Goal: Transaction & Acquisition: Purchase product/service

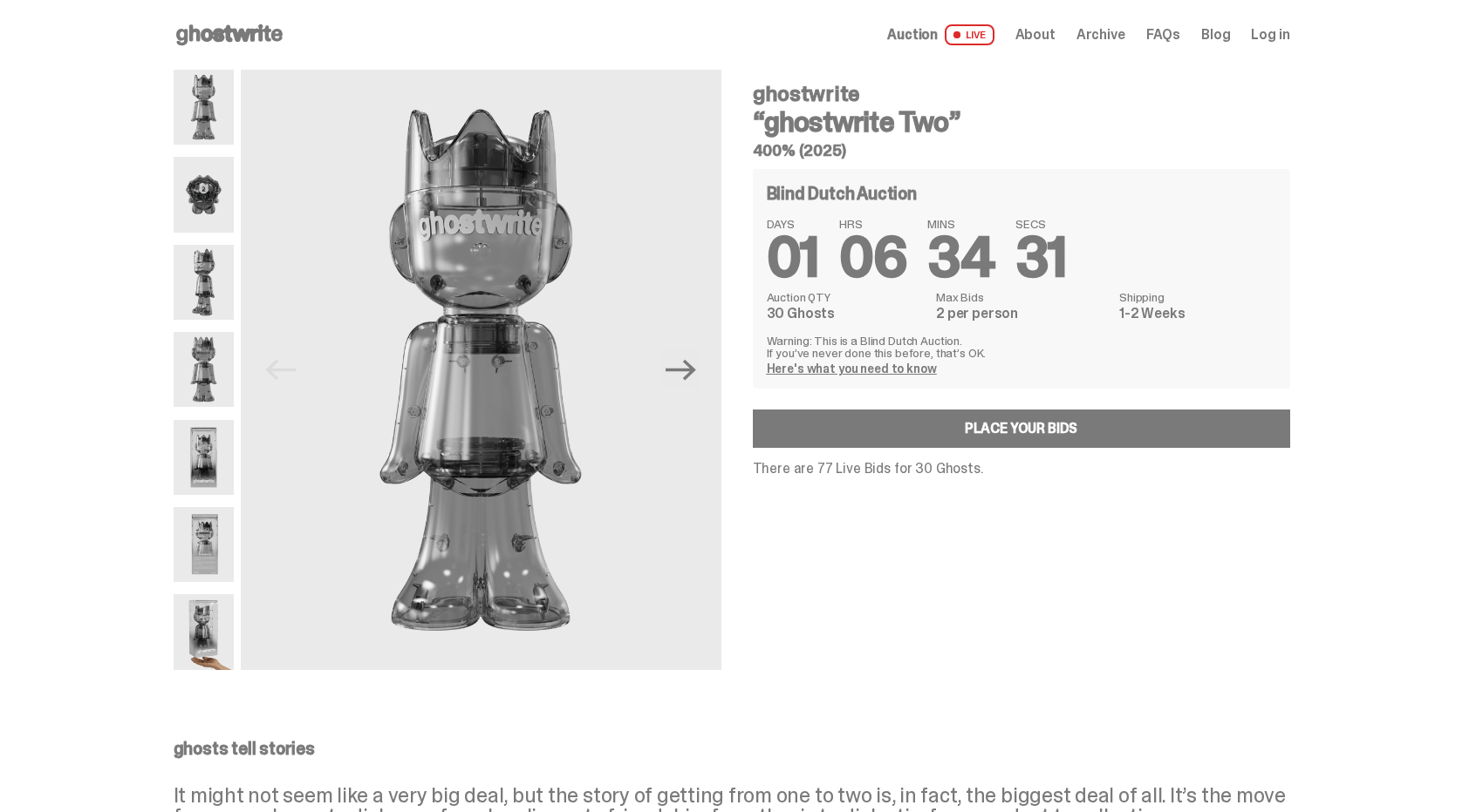
click at [1276, 33] on span "Log in" at bounding box center [1270, 35] width 39 height 14
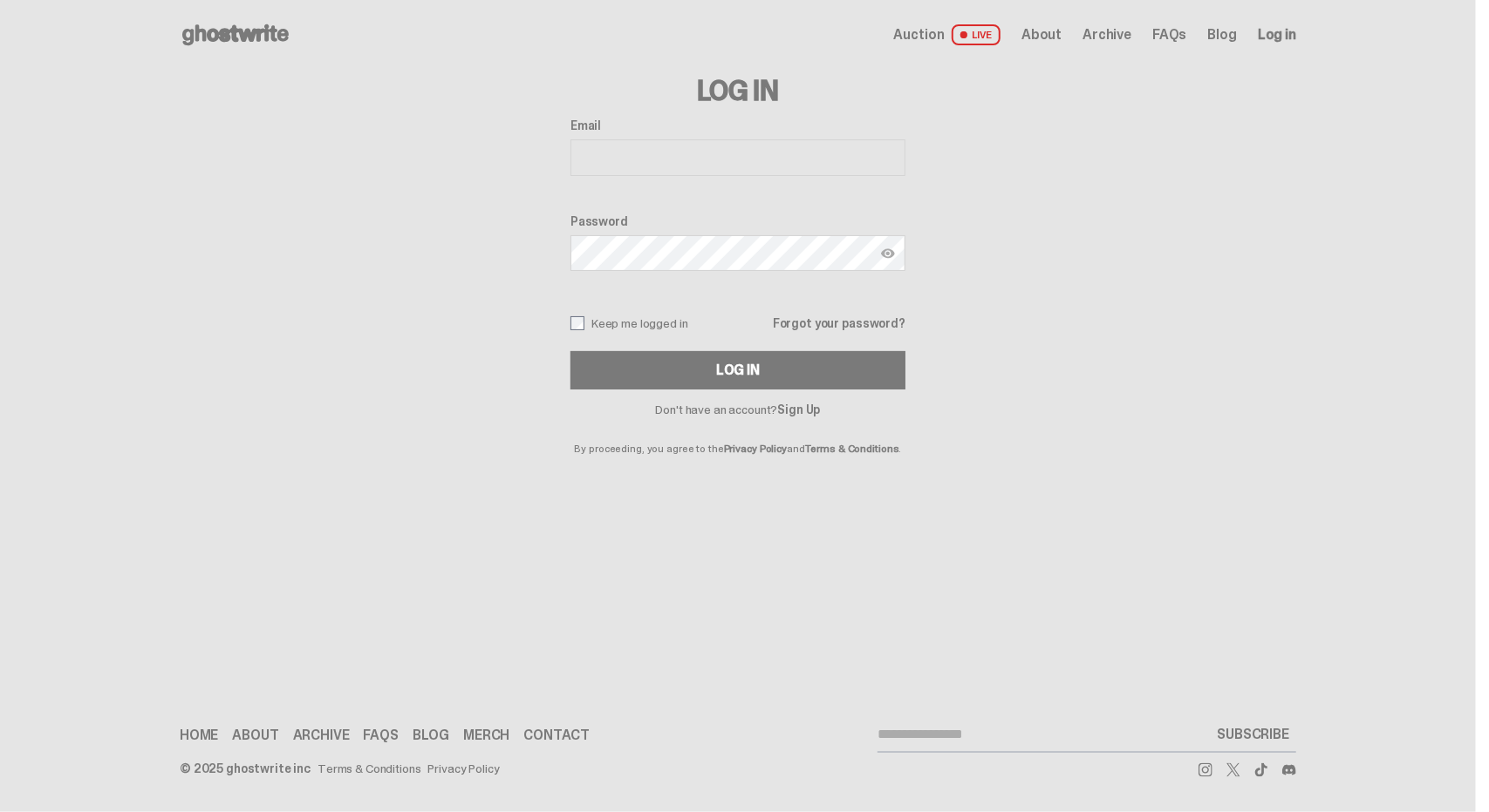
type input "**********"
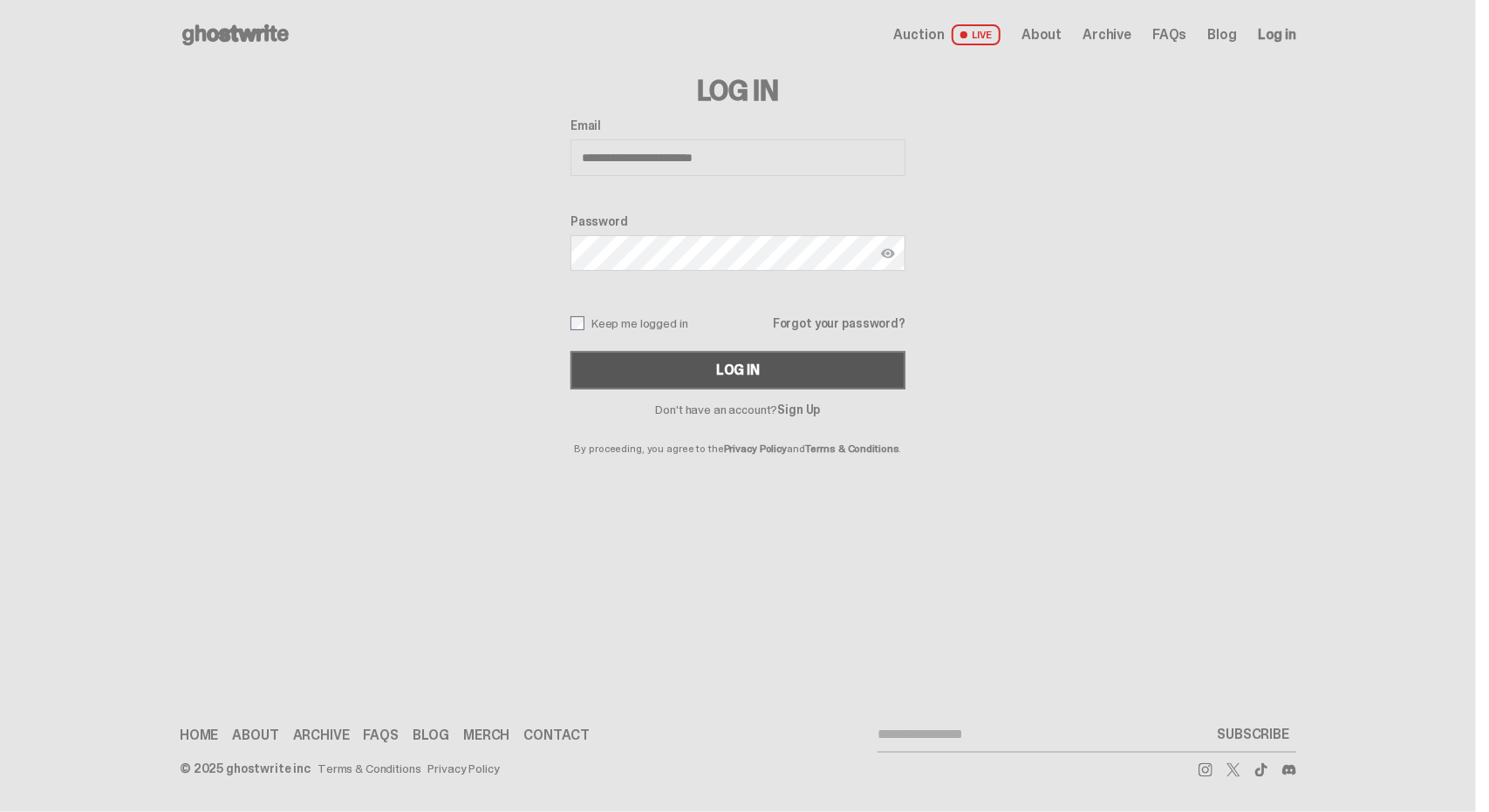
click at [764, 369] on button "Log In" at bounding box center [738, 370] width 335 height 39
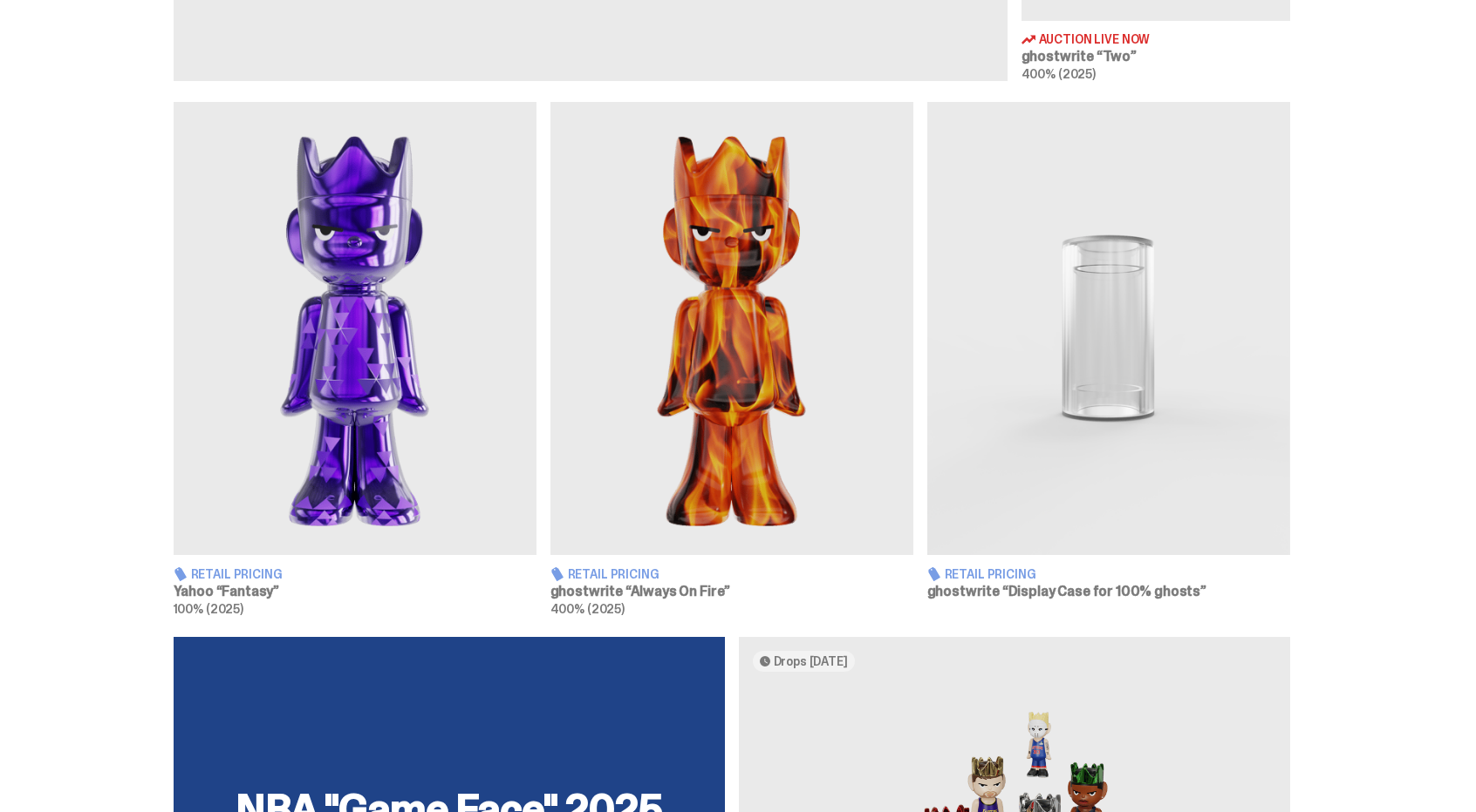
scroll to position [871, 0]
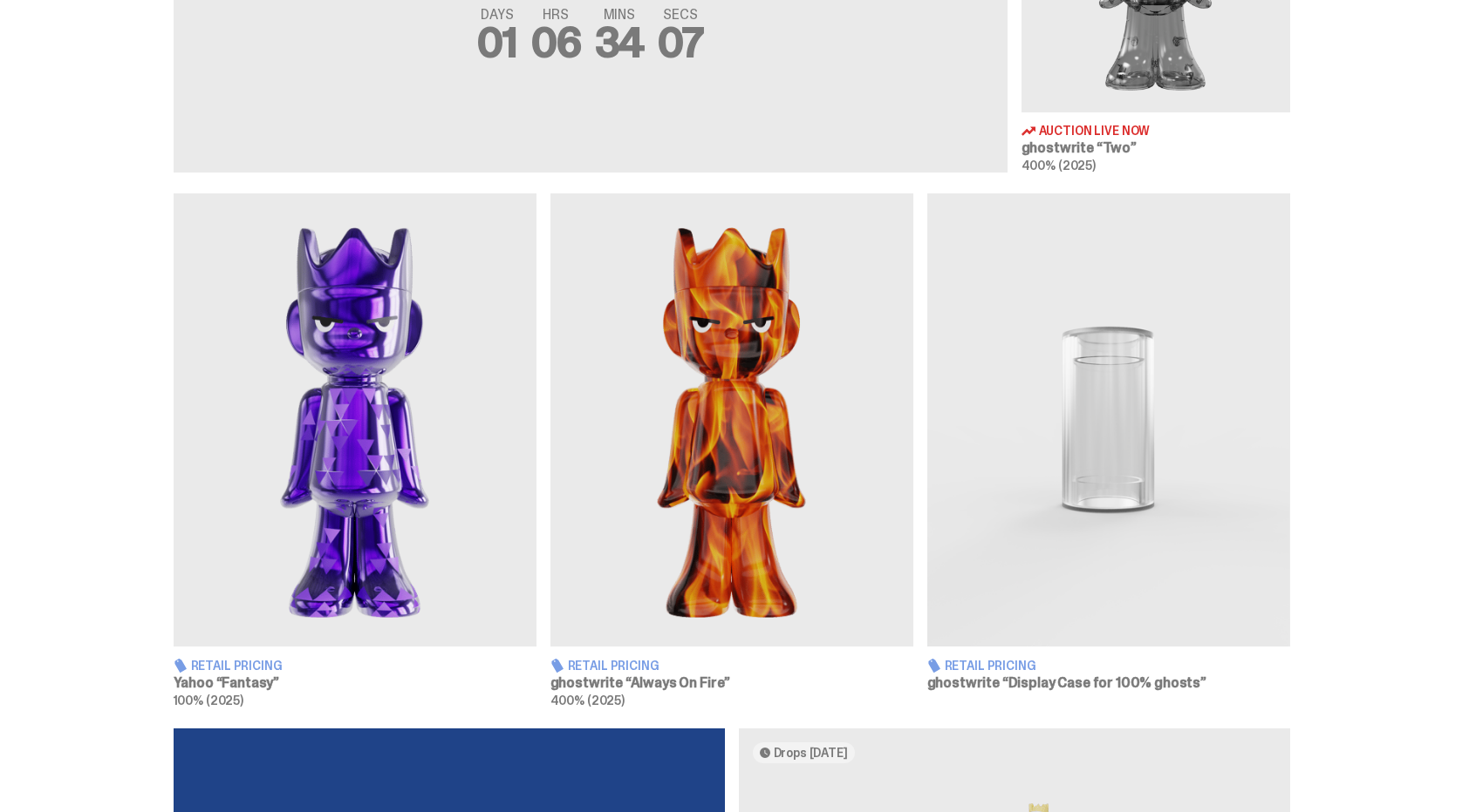
click at [382, 438] on img at bounding box center [355, 419] width 363 height 453
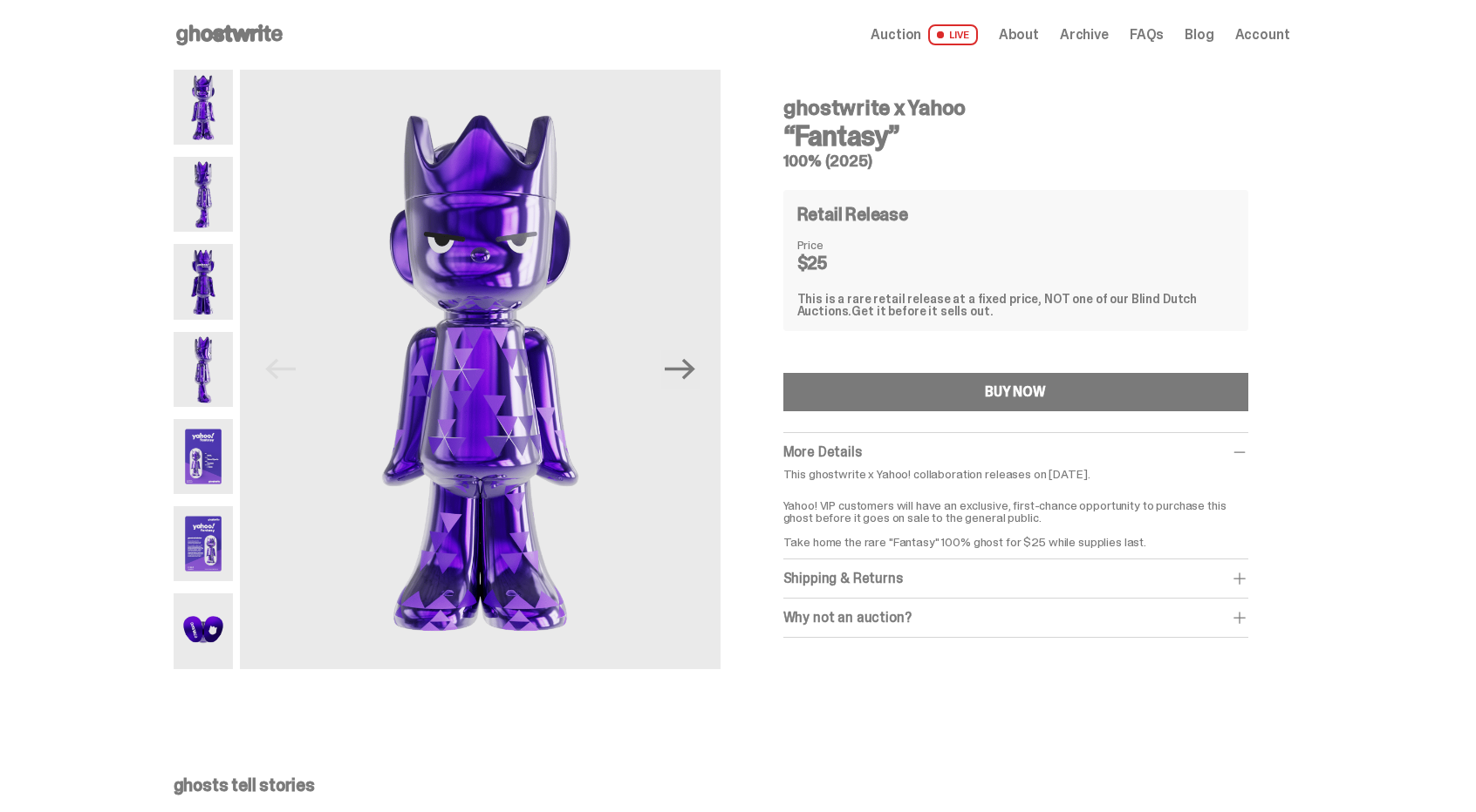
click at [213, 465] on img at bounding box center [203, 457] width 61 height 75
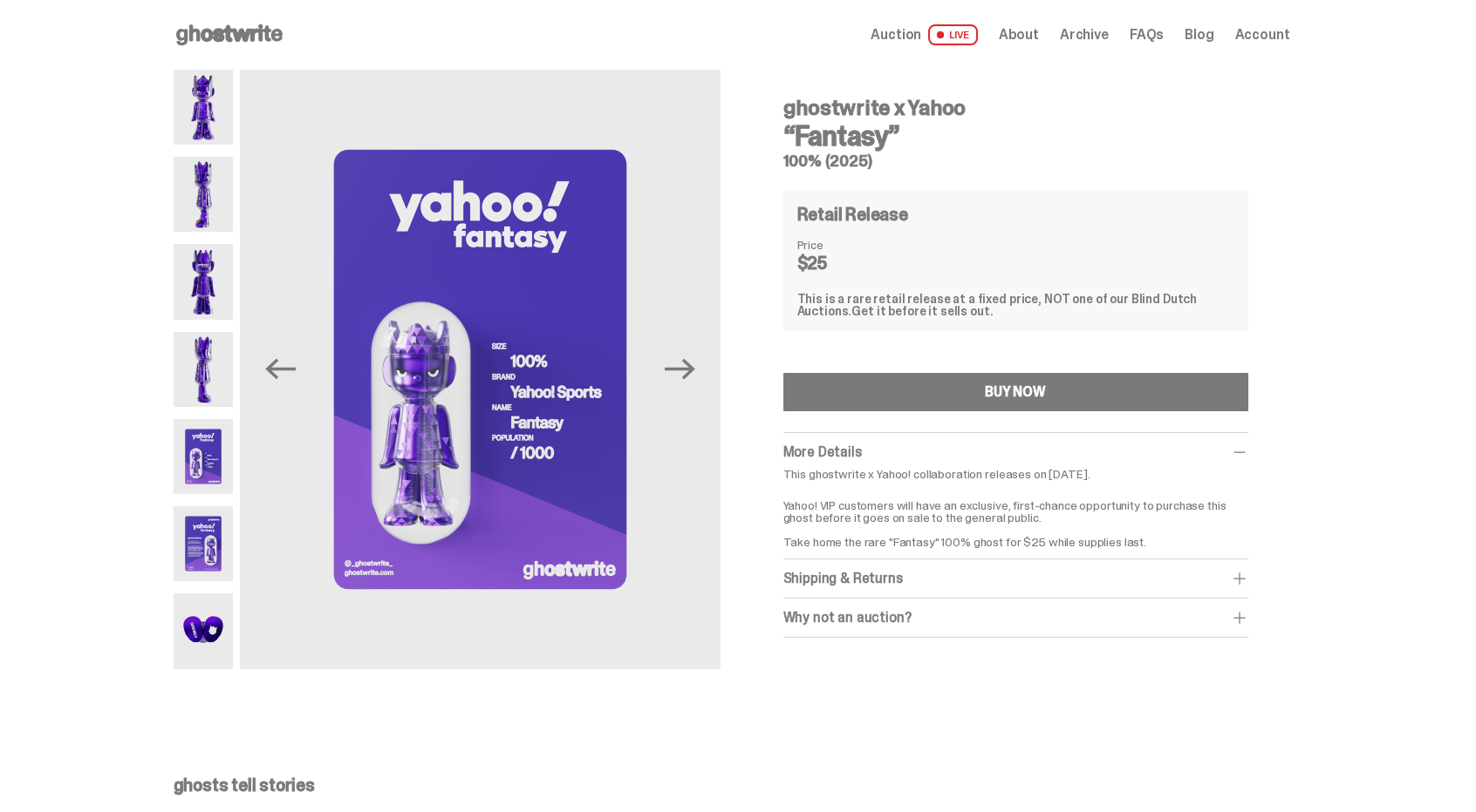
click at [198, 540] on img at bounding box center [203, 544] width 61 height 75
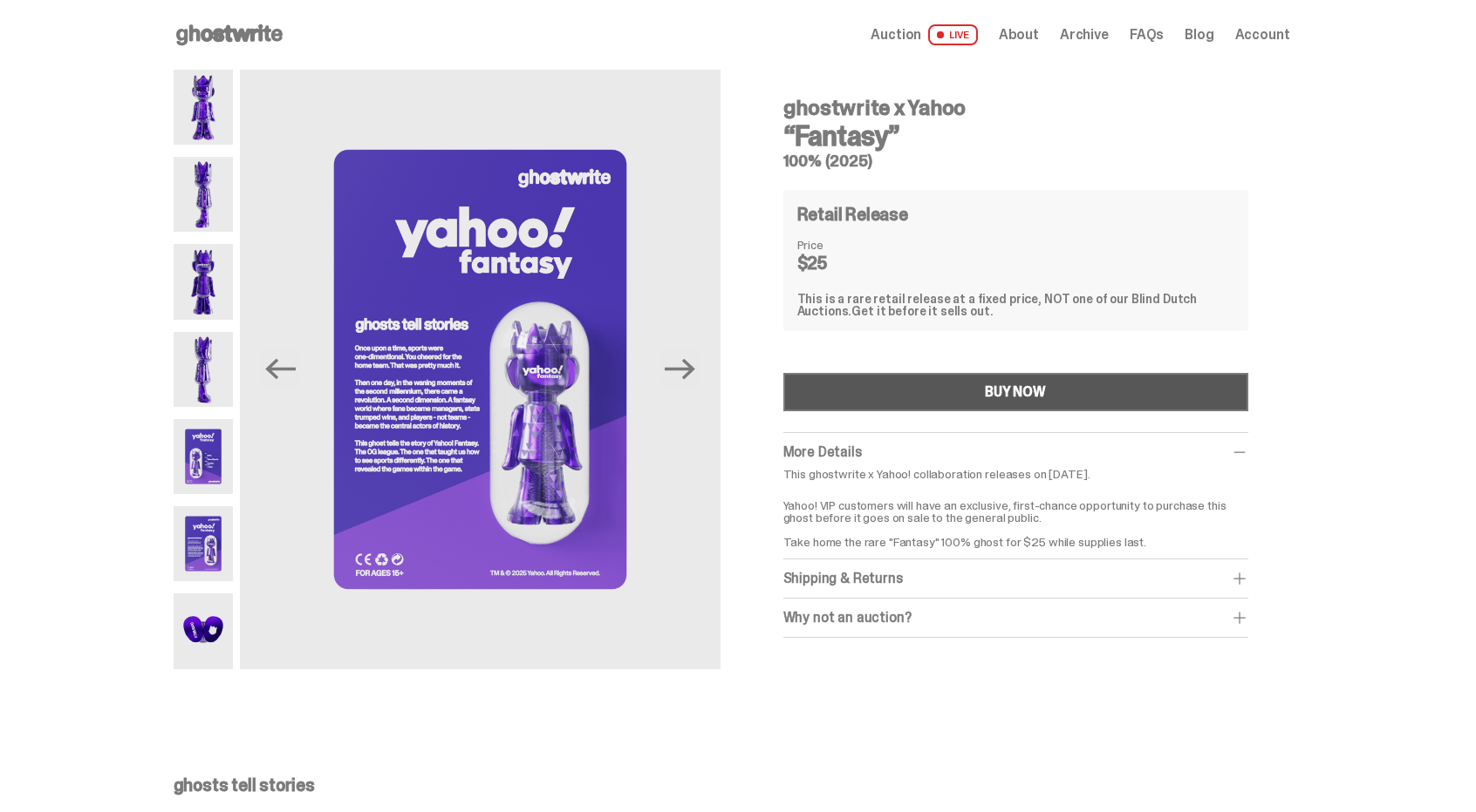
click at [1037, 388] on div "BUY NOW" at bounding box center [1016, 393] width 62 height 14
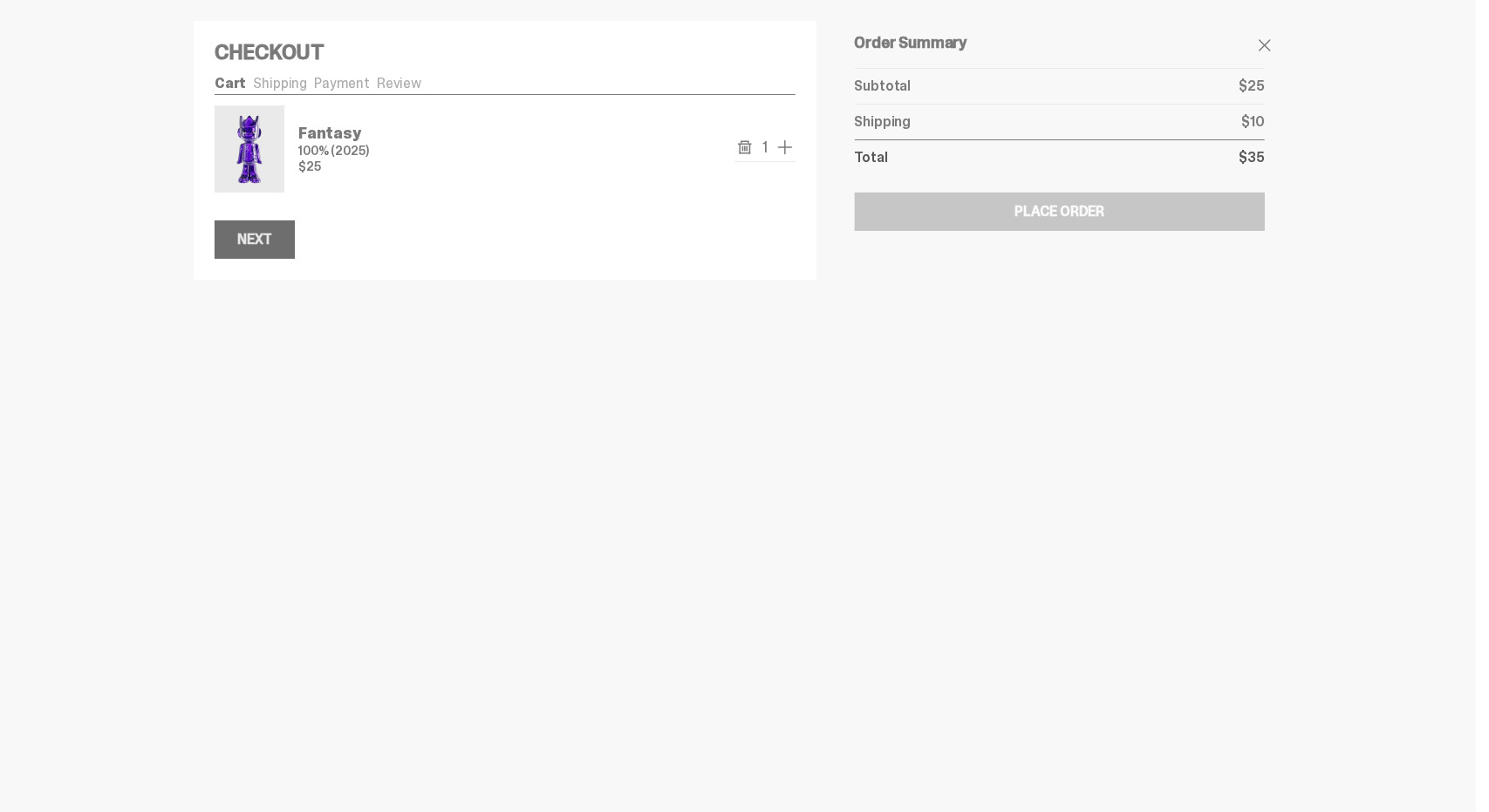
click at [263, 243] on div "Next" at bounding box center [254, 240] width 35 height 14
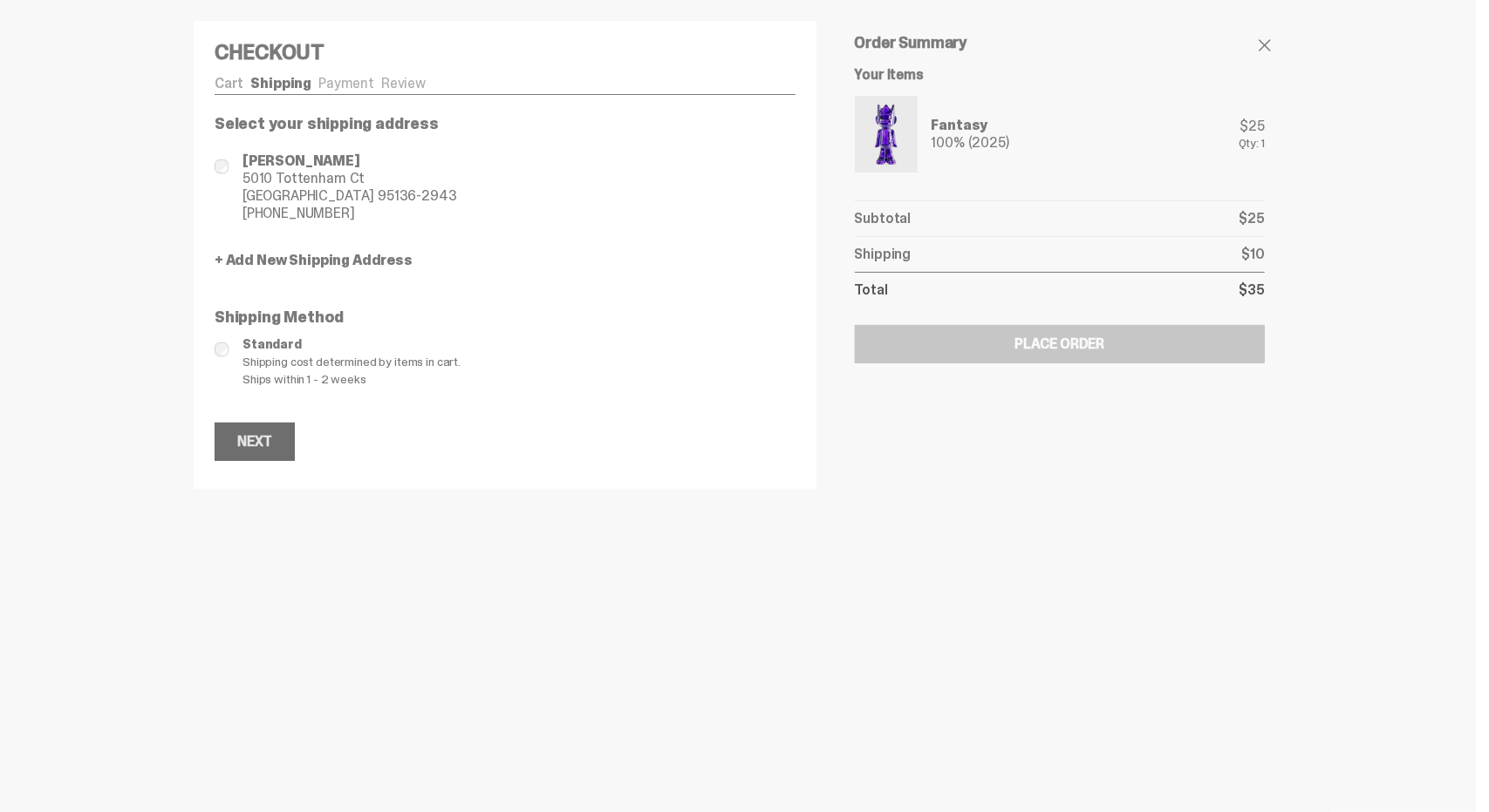
click at [235, 440] on button "Next" at bounding box center [254, 441] width 80 height 39
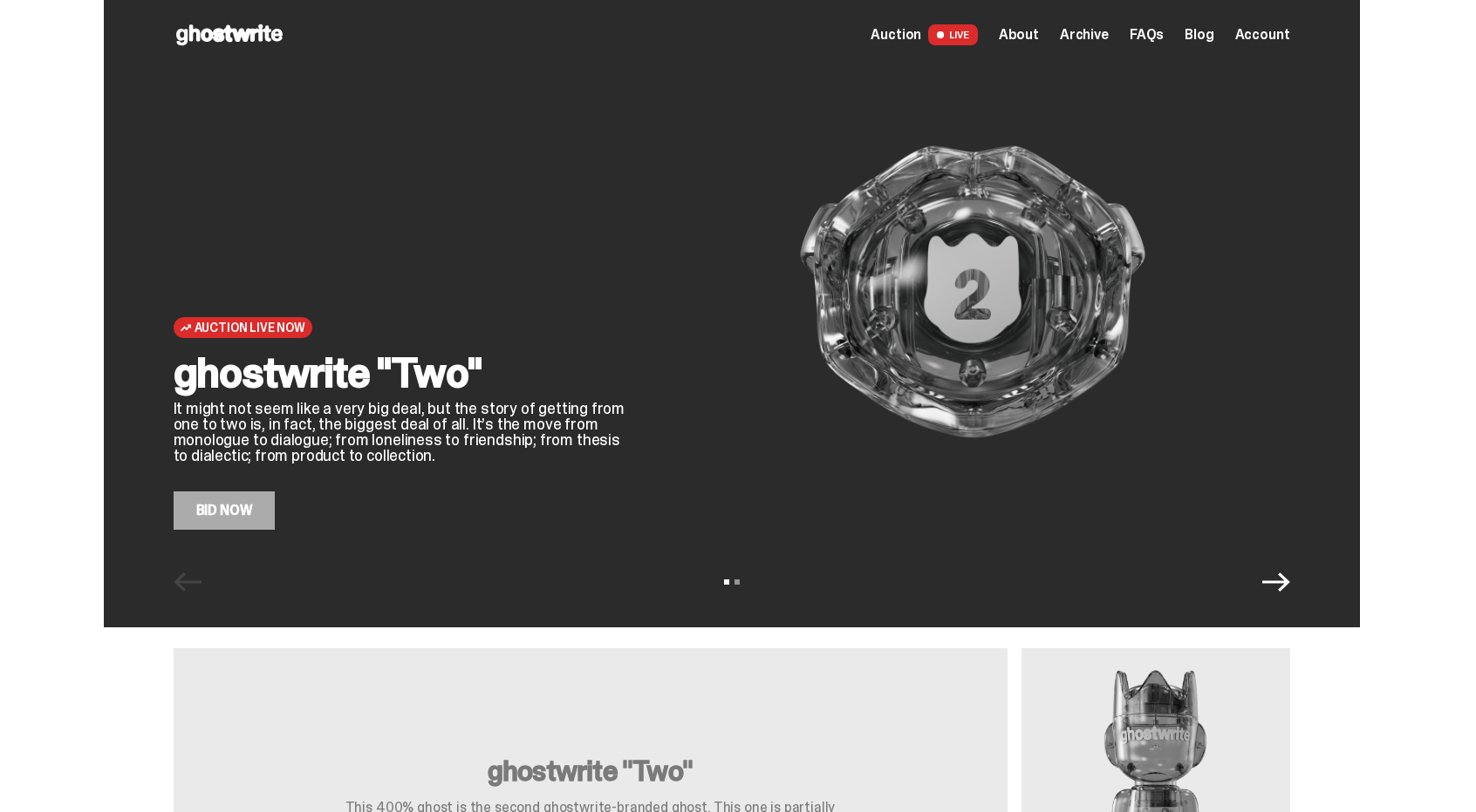
click at [1281, 33] on span "Account" at bounding box center [1262, 35] width 55 height 14
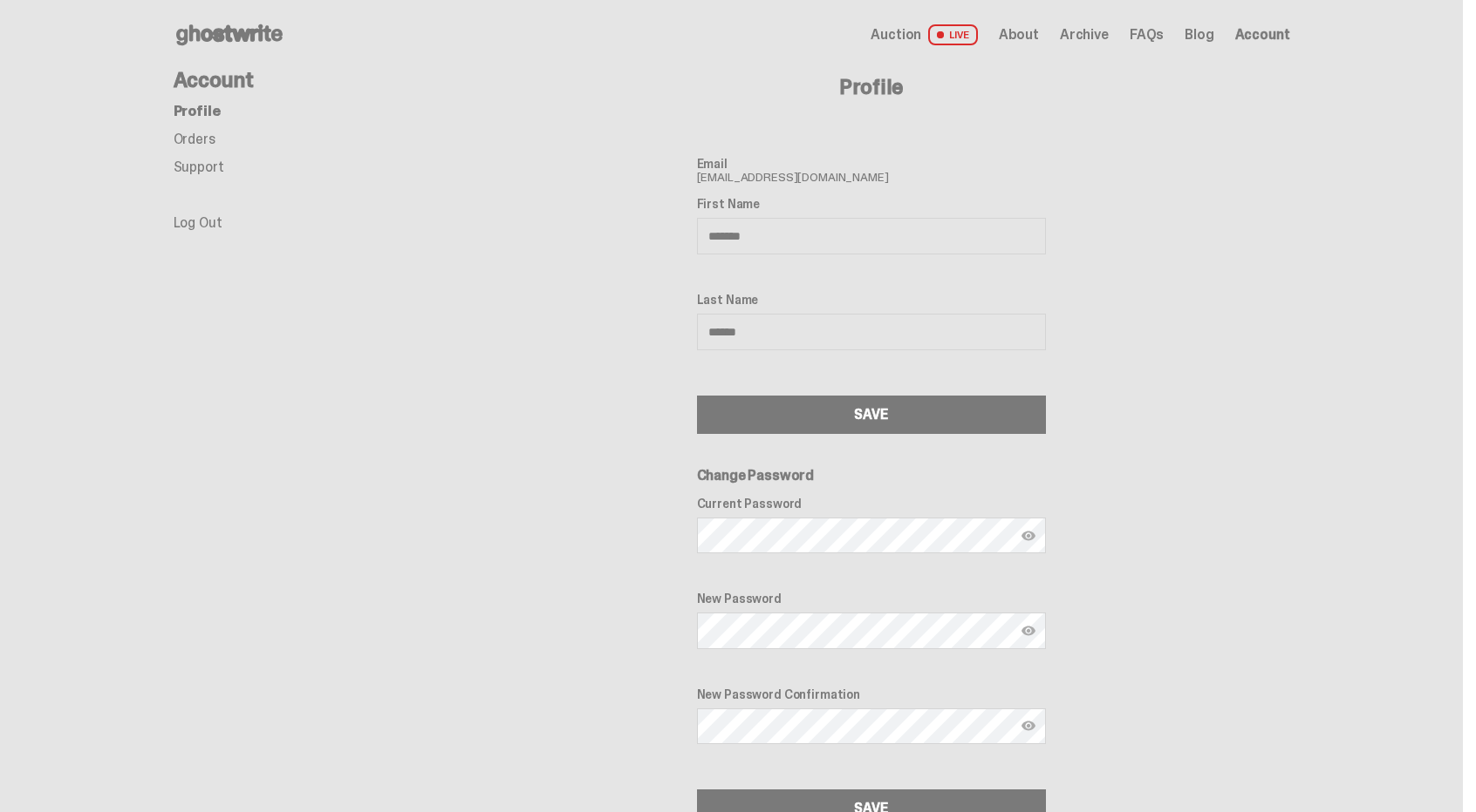
click at [205, 141] on link "Orders" at bounding box center [194, 139] width 42 height 18
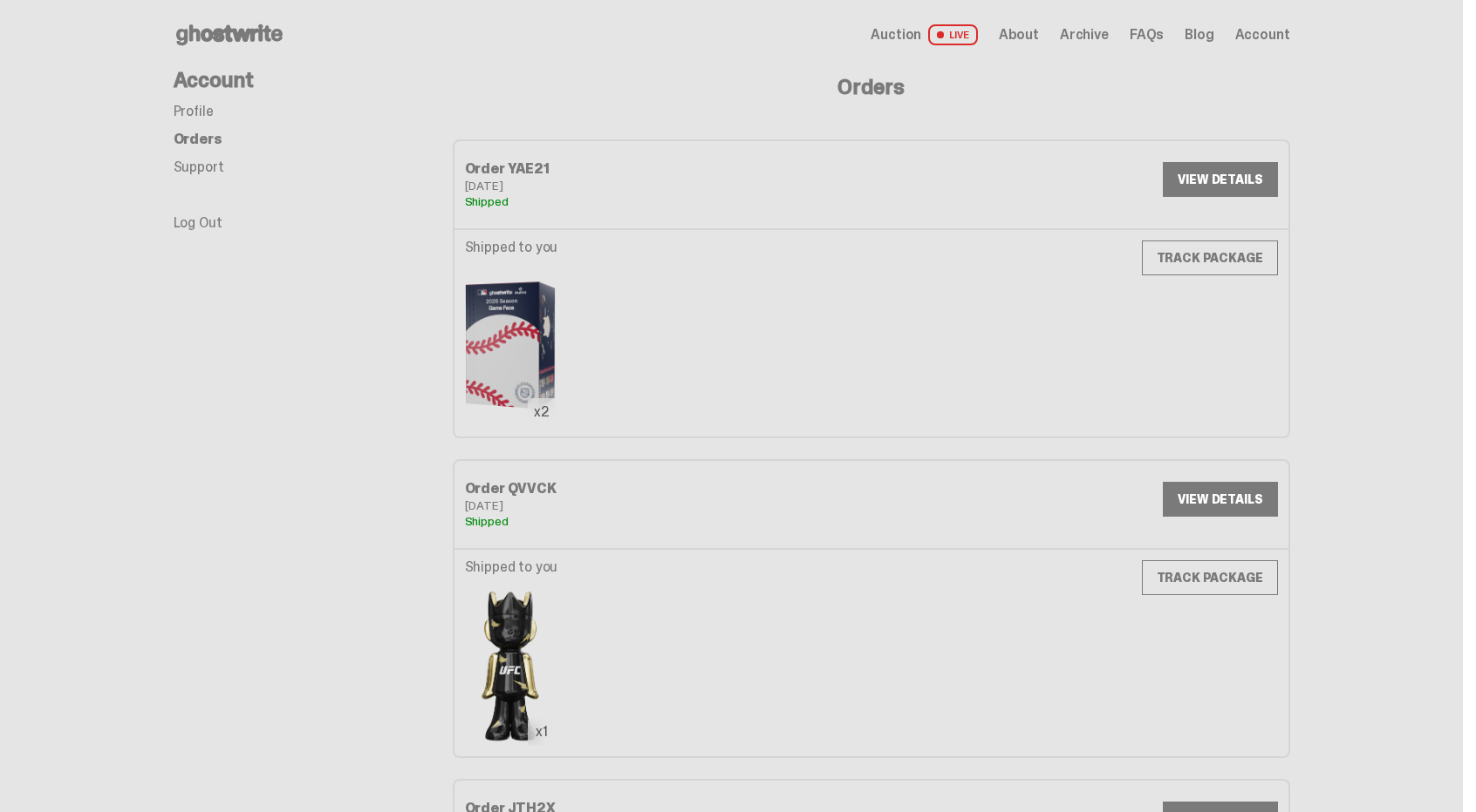
click at [243, 33] on use at bounding box center [229, 35] width 106 height 21
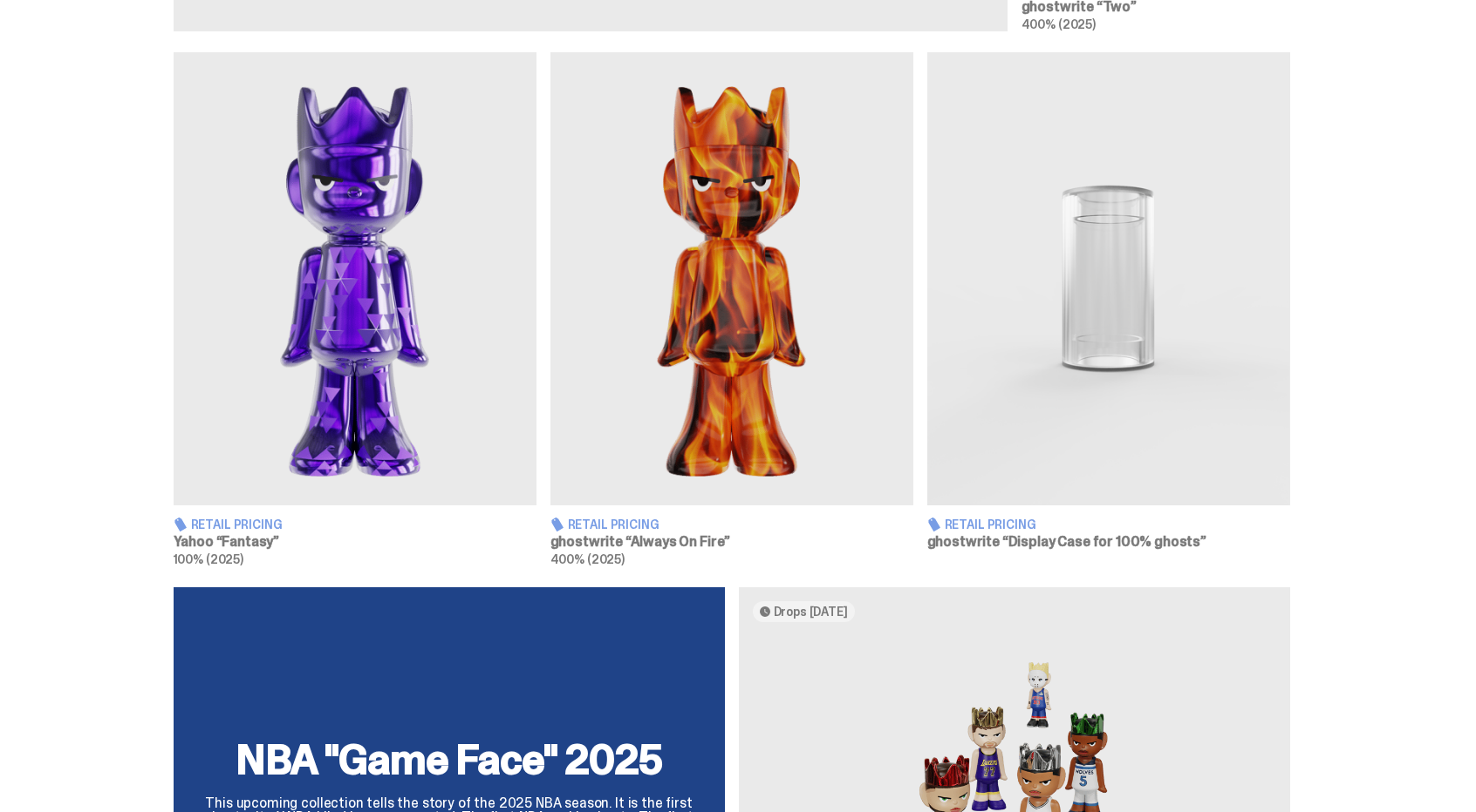
scroll to position [1046, 0]
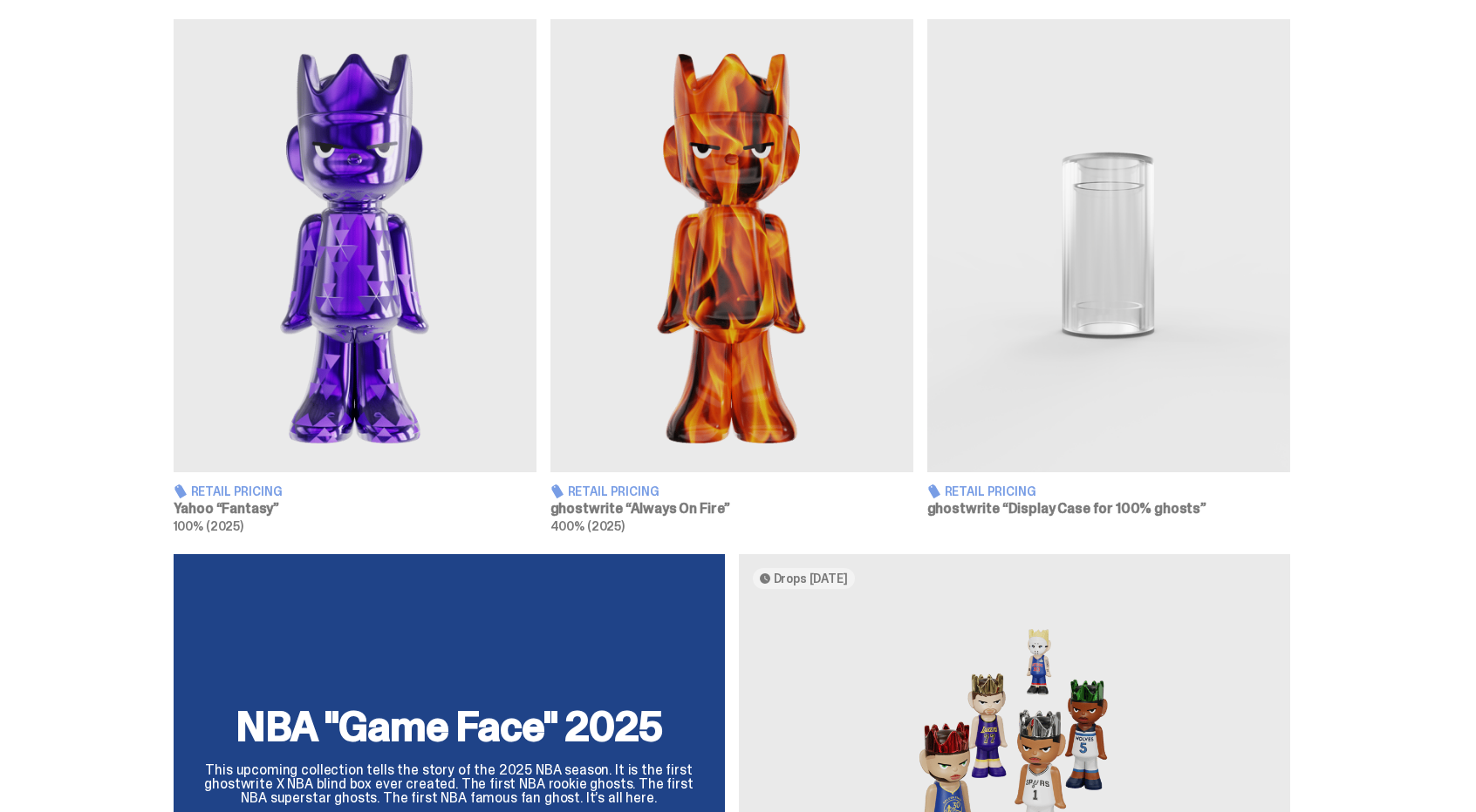
click at [777, 311] on img at bounding box center [732, 245] width 363 height 453
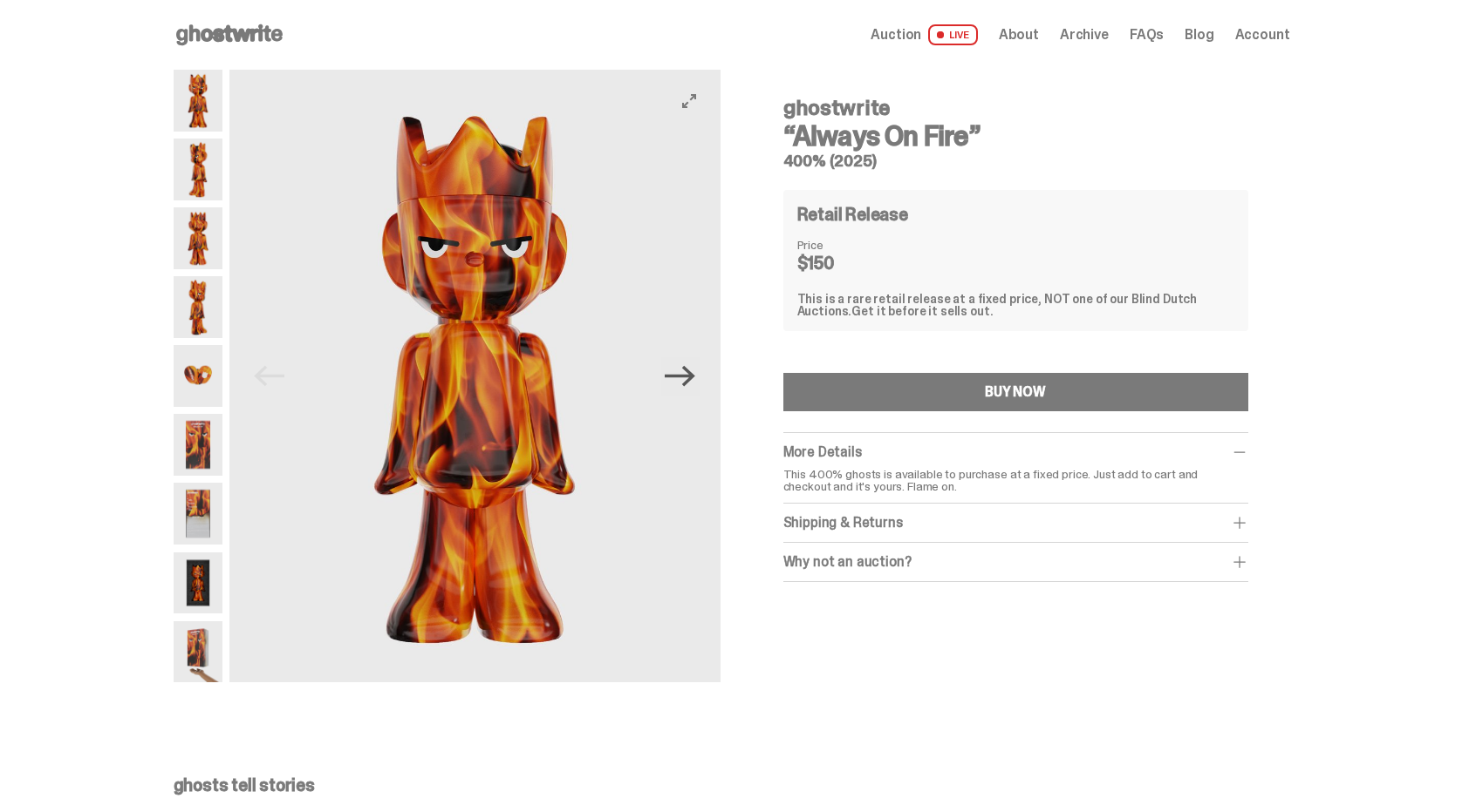
click at [692, 379] on icon "Next" at bounding box center [679, 376] width 31 height 31
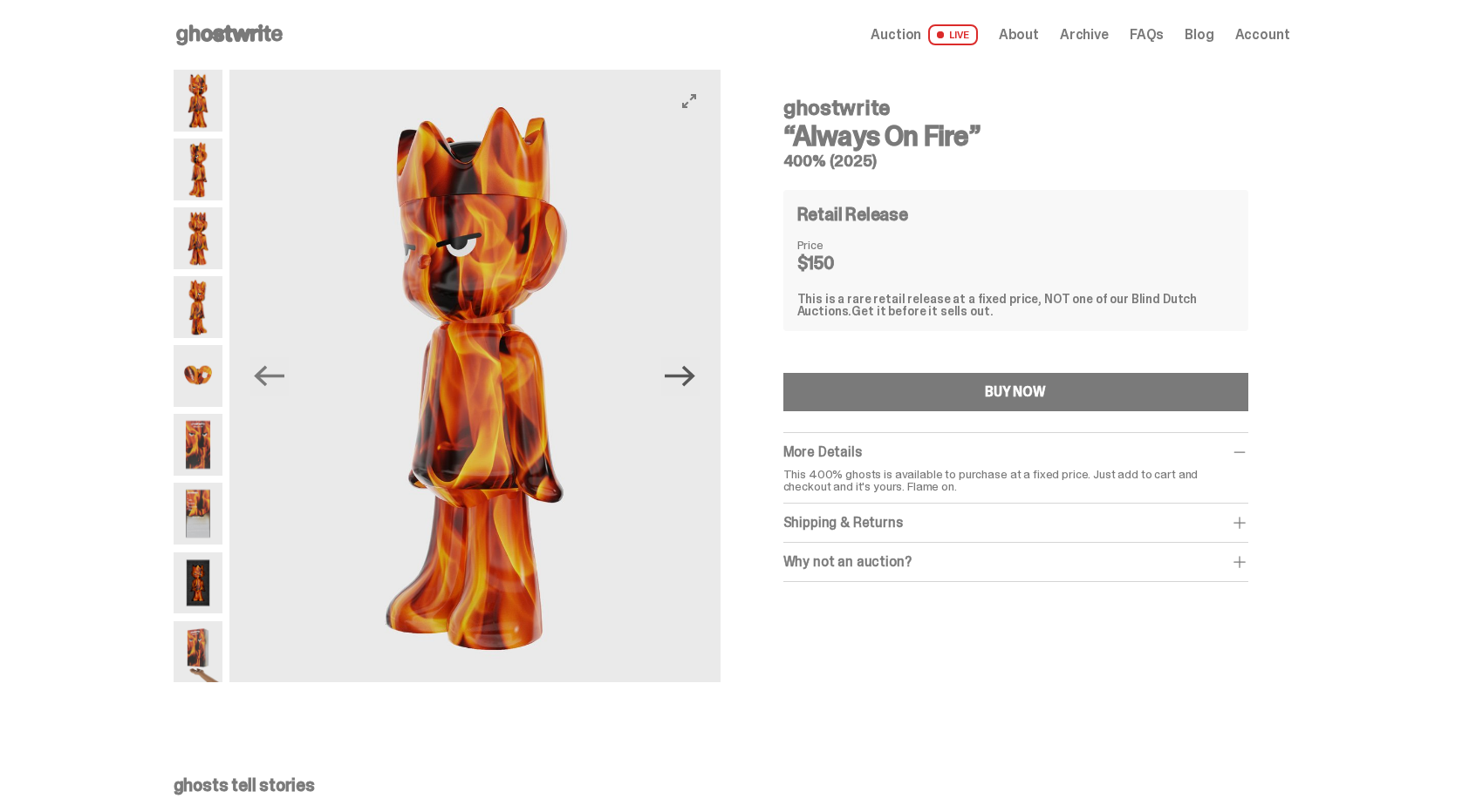
click at [692, 379] on icon "Next" at bounding box center [679, 376] width 31 height 31
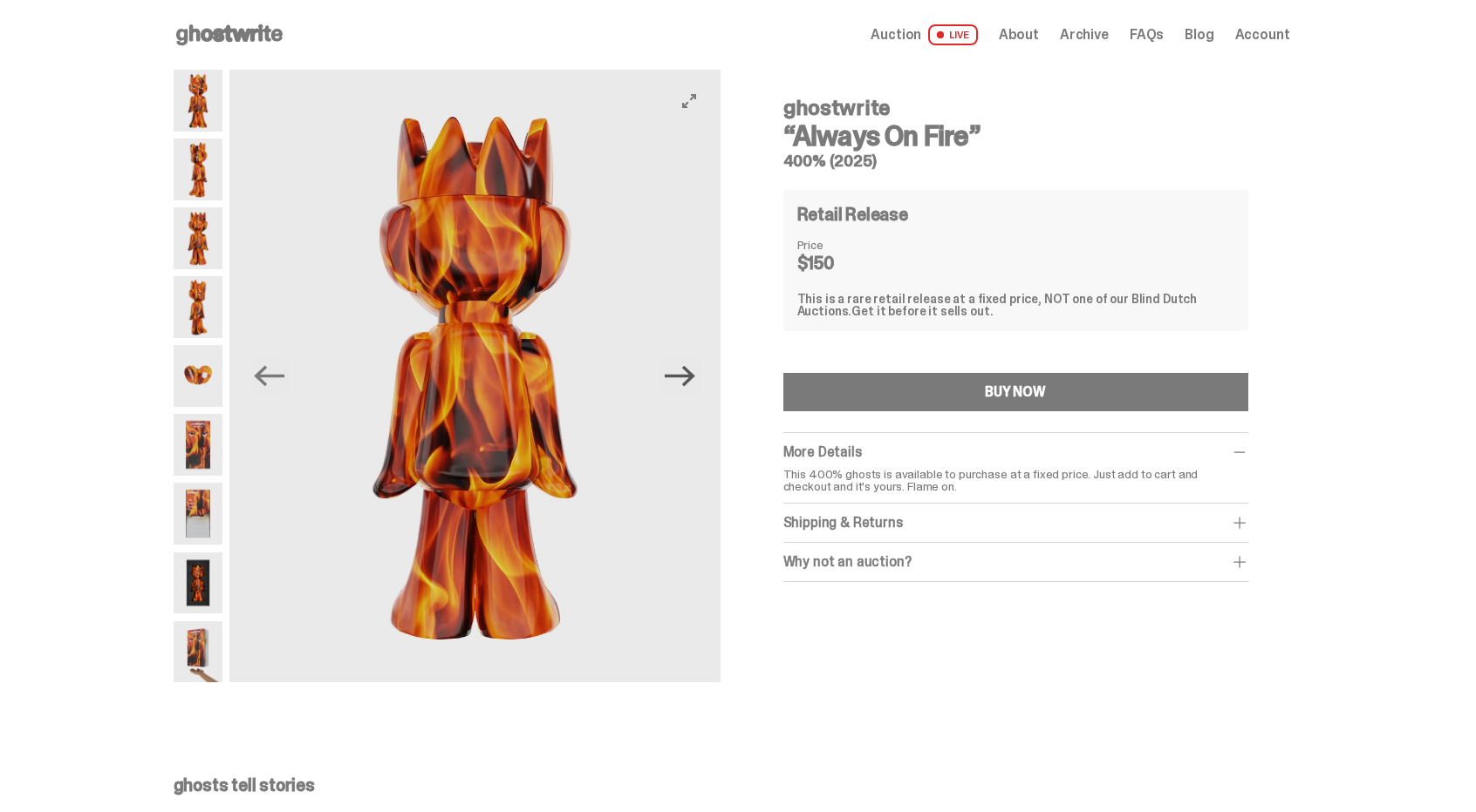
click at [694, 376] on icon "Next" at bounding box center [679, 376] width 31 height 21
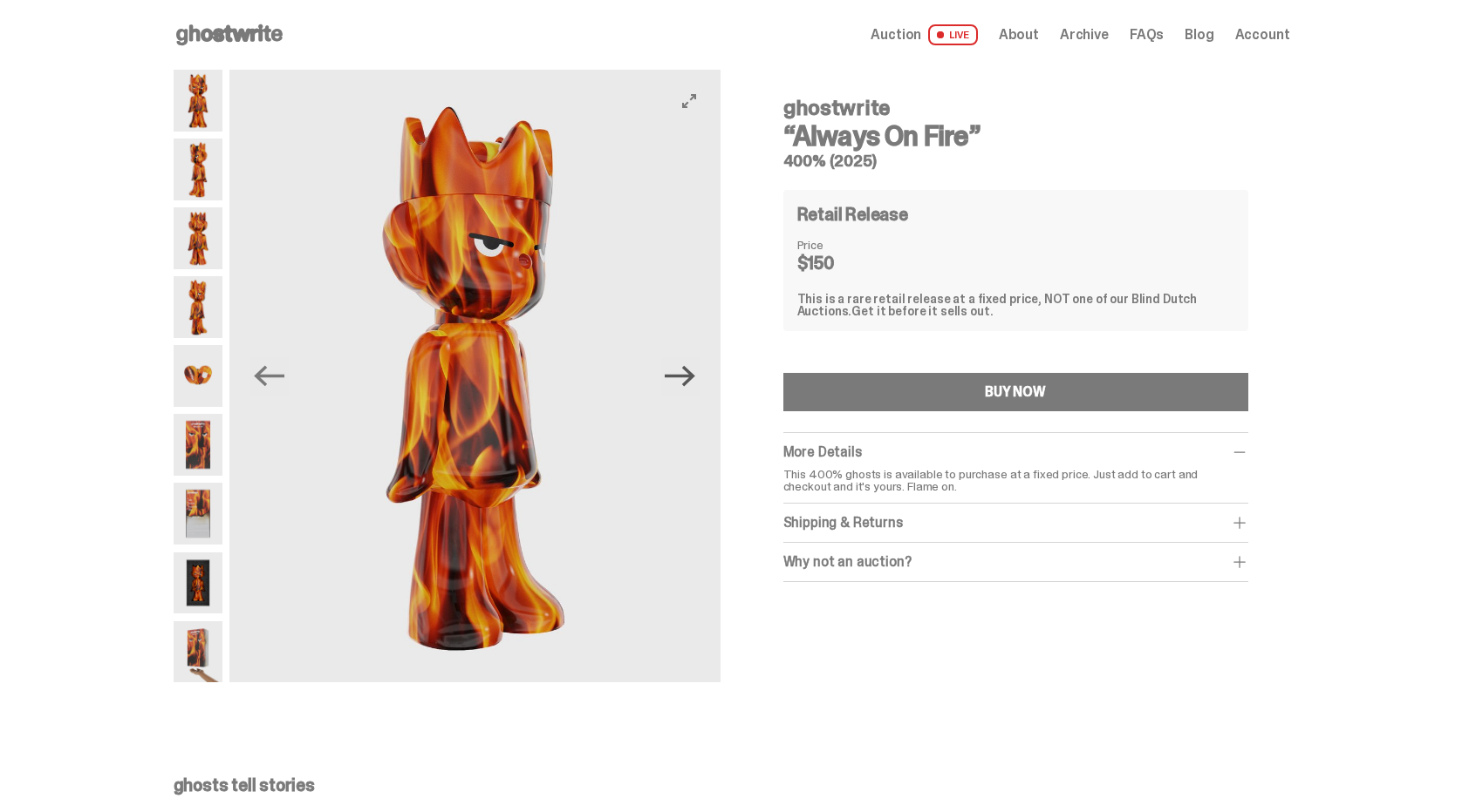
click at [694, 376] on icon "Next" at bounding box center [679, 376] width 31 height 21
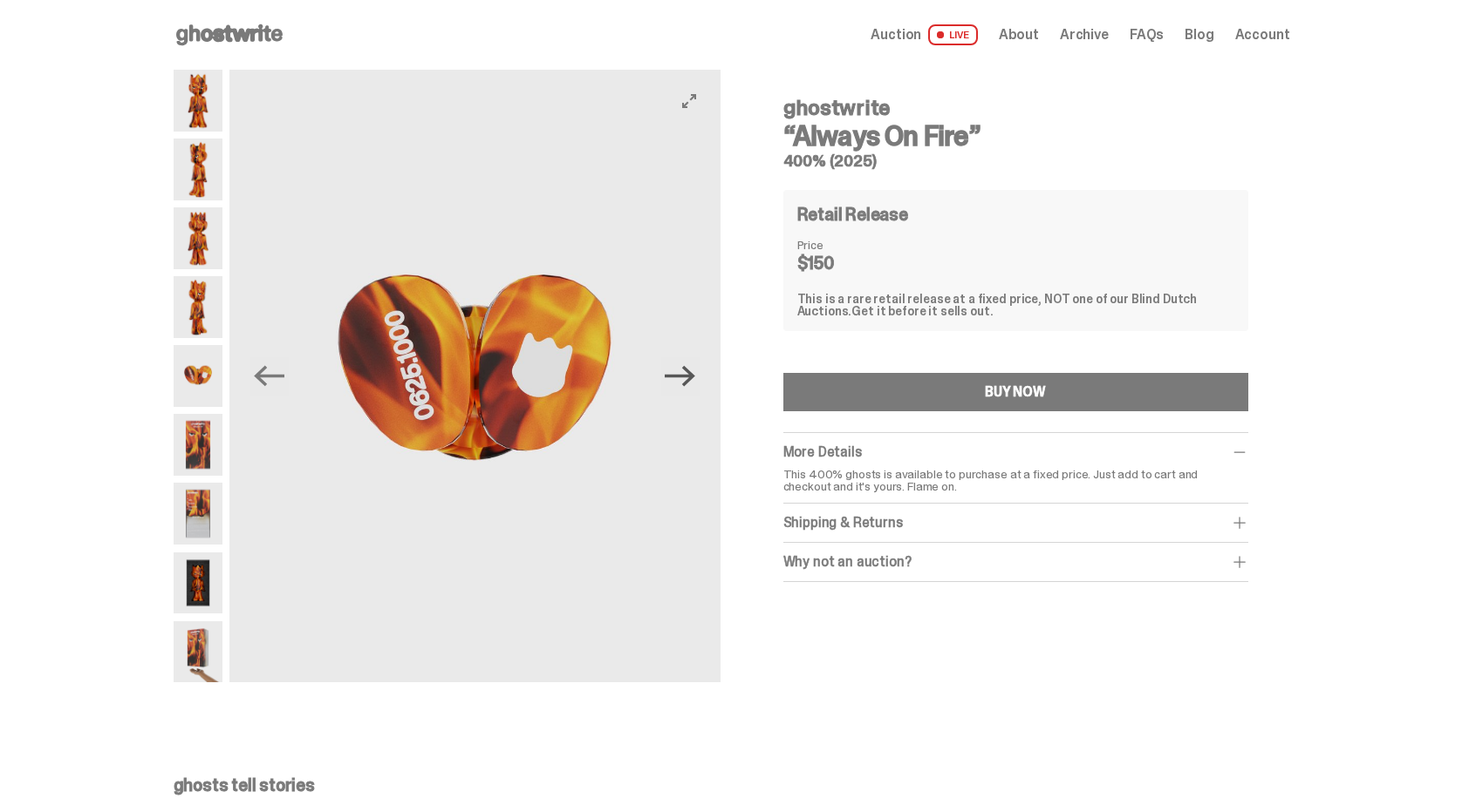
click at [692, 379] on icon "Next" at bounding box center [679, 376] width 31 height 31
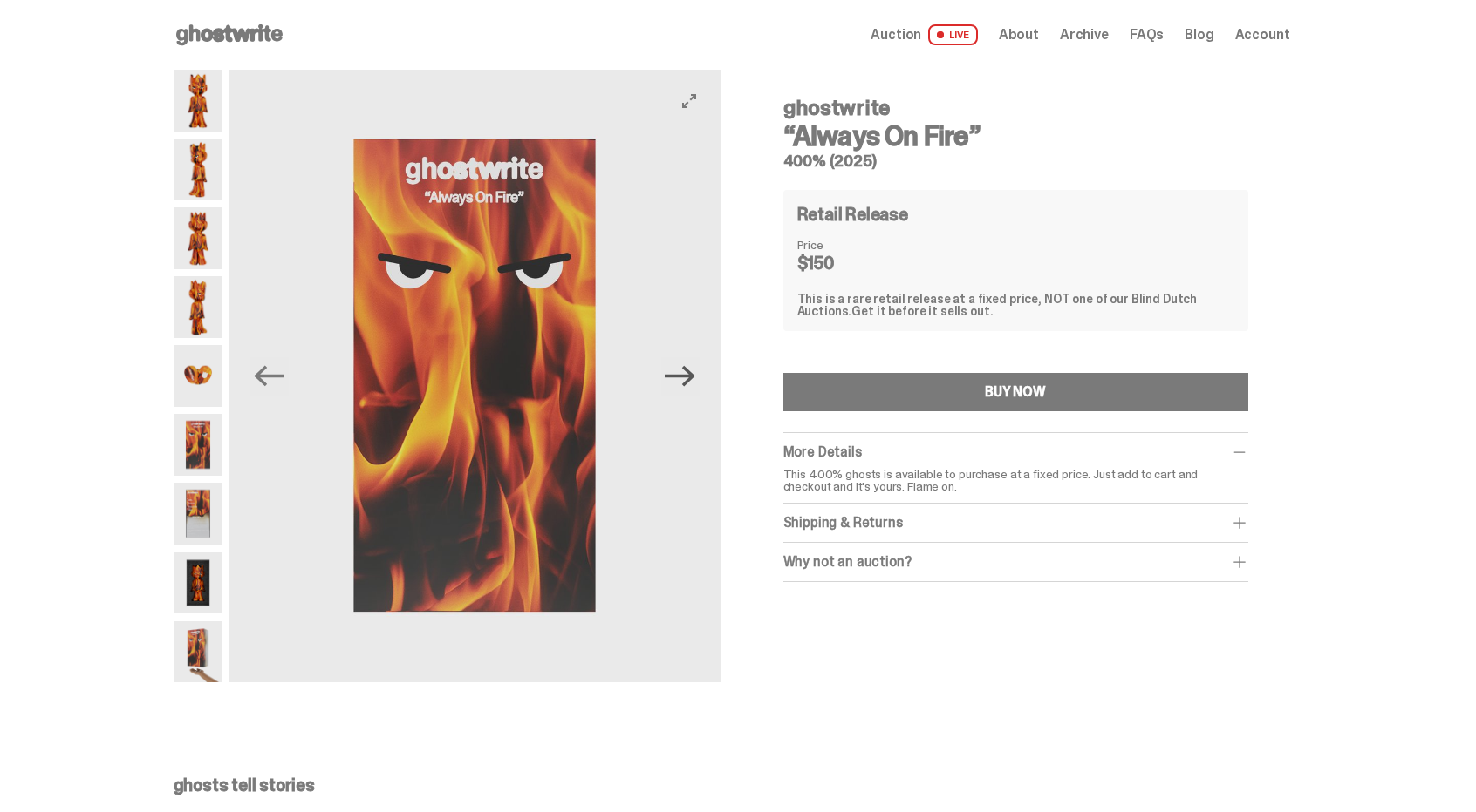
click at [692, 379] on icon "Next" at bounding box center [679, 376] width 31 height 31
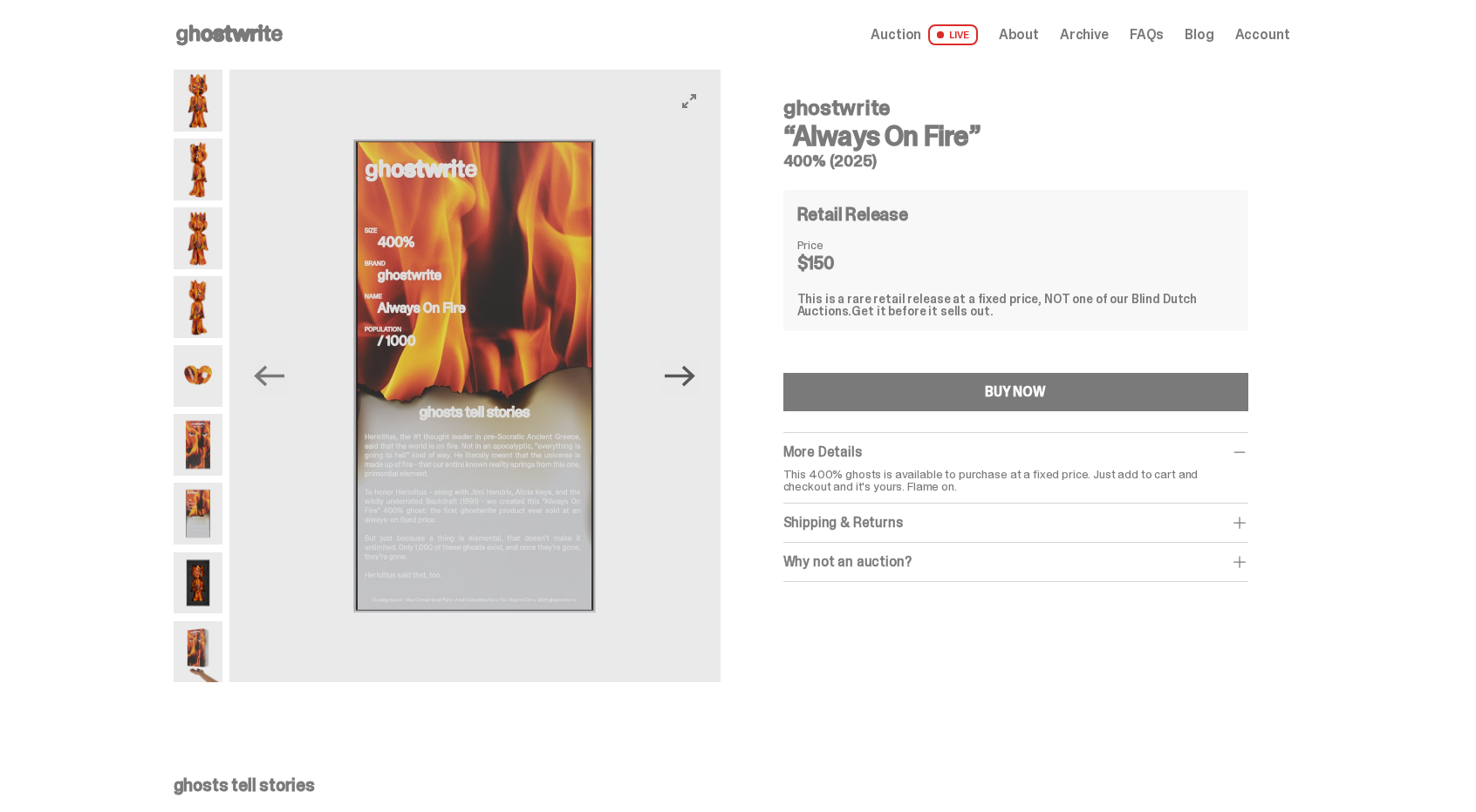
click at [692, 379] on icon "Next" at bounding box center [679, 376] width 31 height 31
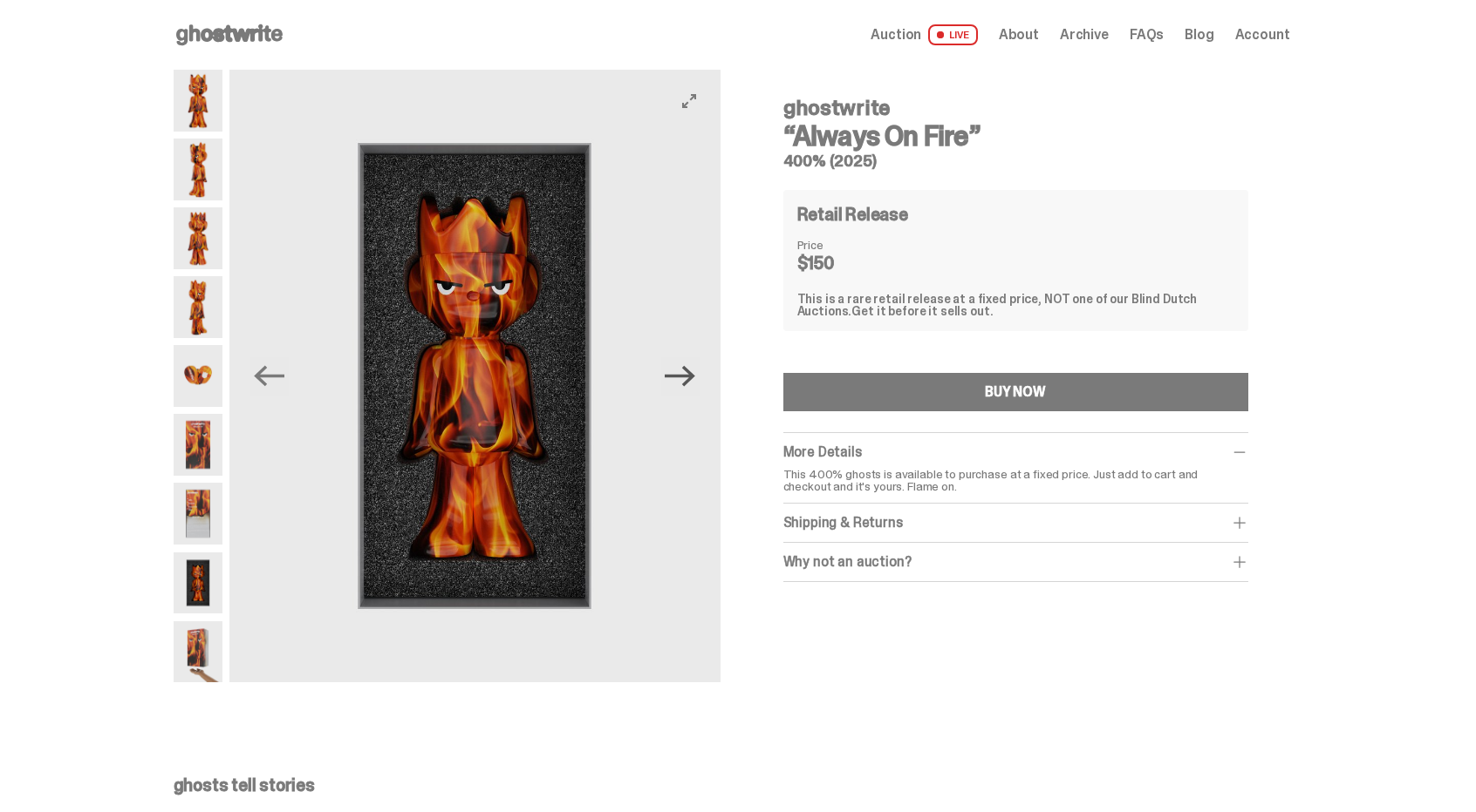
click at [692, 379] on icon "Next" at bounding box center [679, 376] width 31 height 31
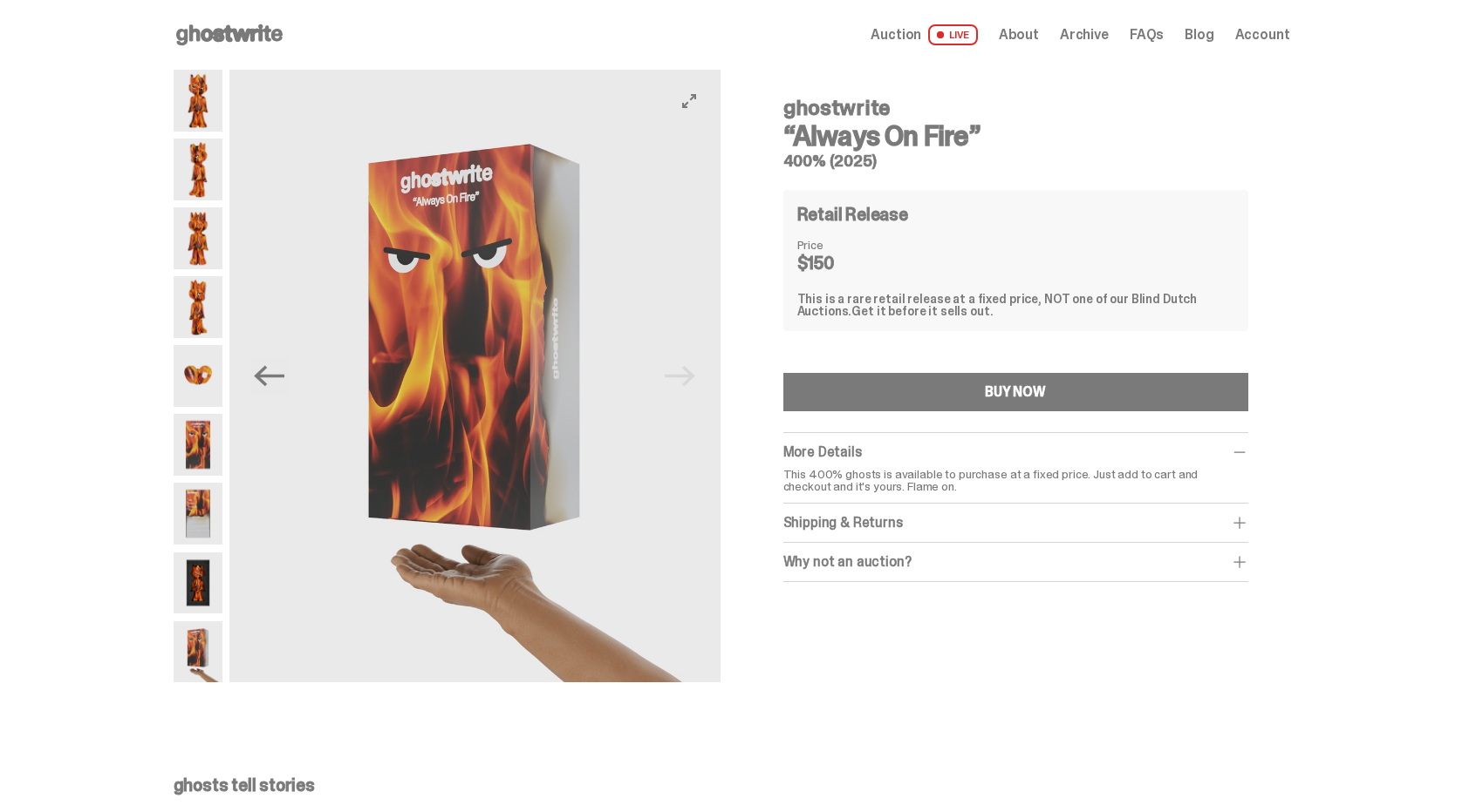
click at [692, 379] on img at bounding box center [474, 376] width 491 height 613
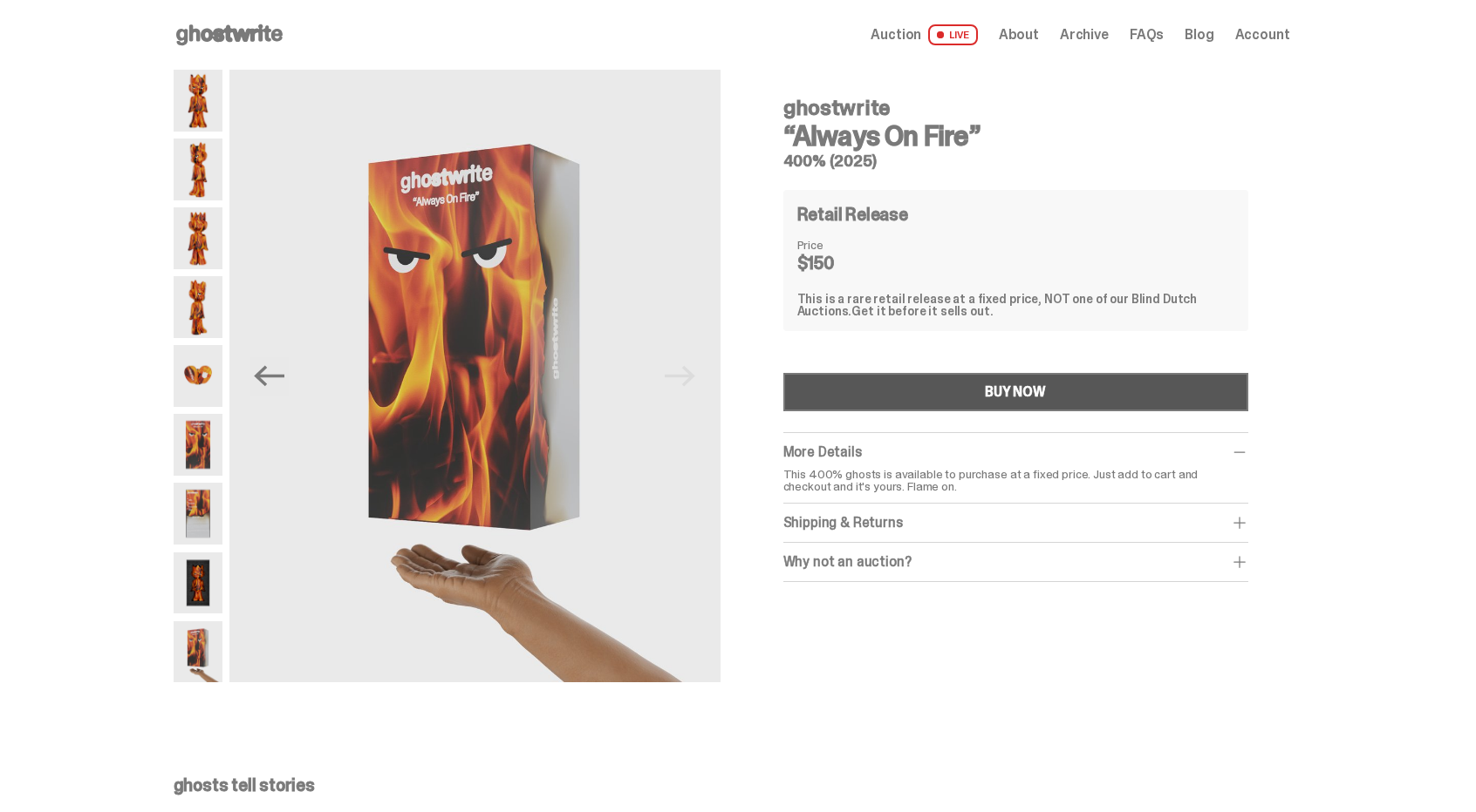
click at [1032, 387] on div "BUY NOW" at bounding box center [1016, 393] width 62 height 14
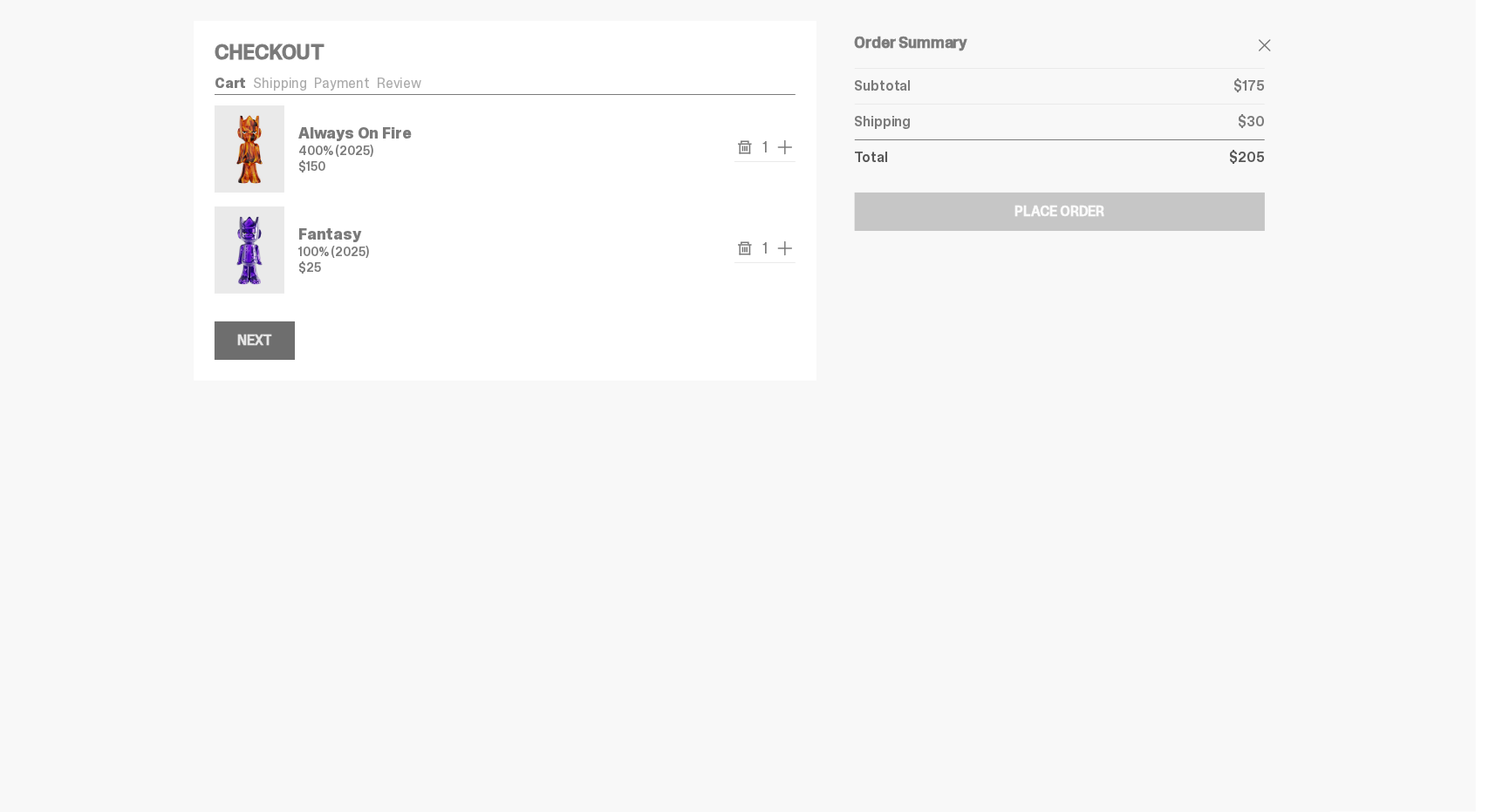
click at [269, 341] on div "Next" at bounding box center [254, 341] width 35 height 14
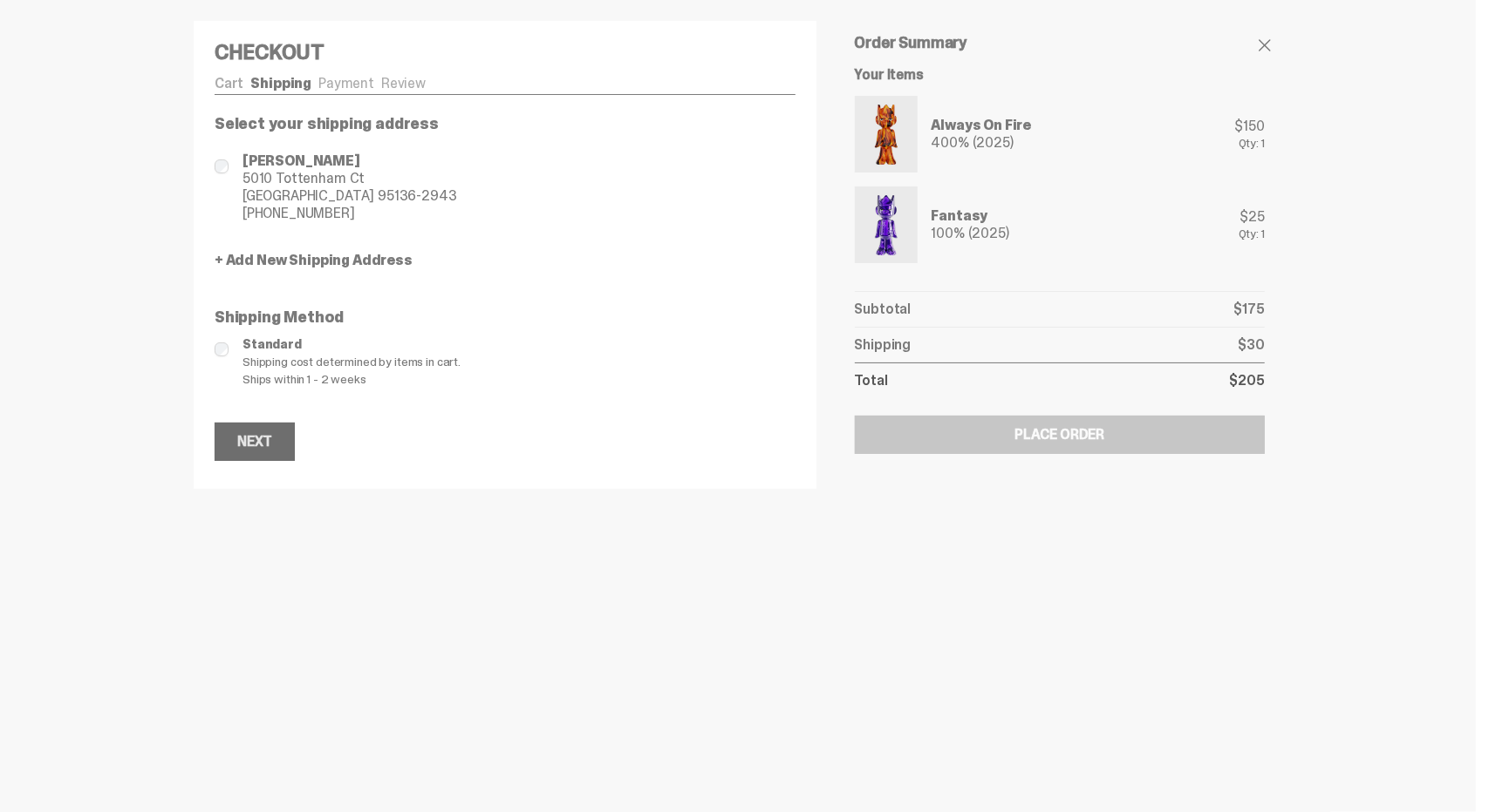
click at [266, 439] on div "Next" at bounding box center [254, 442] width 35 height 14
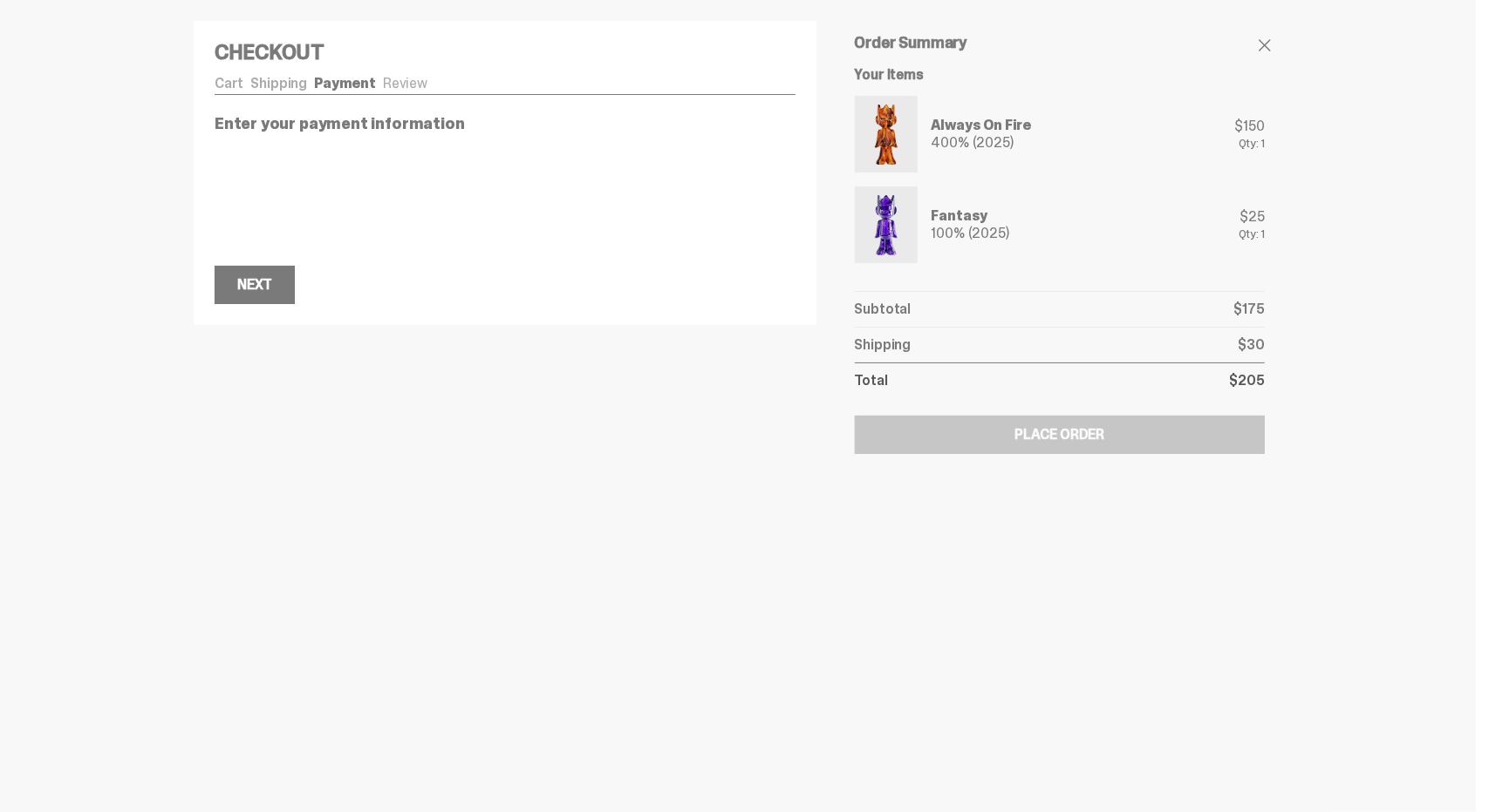
click at [246, 284] on div "Next" at bounding box center [254, 285] width 35 height 14
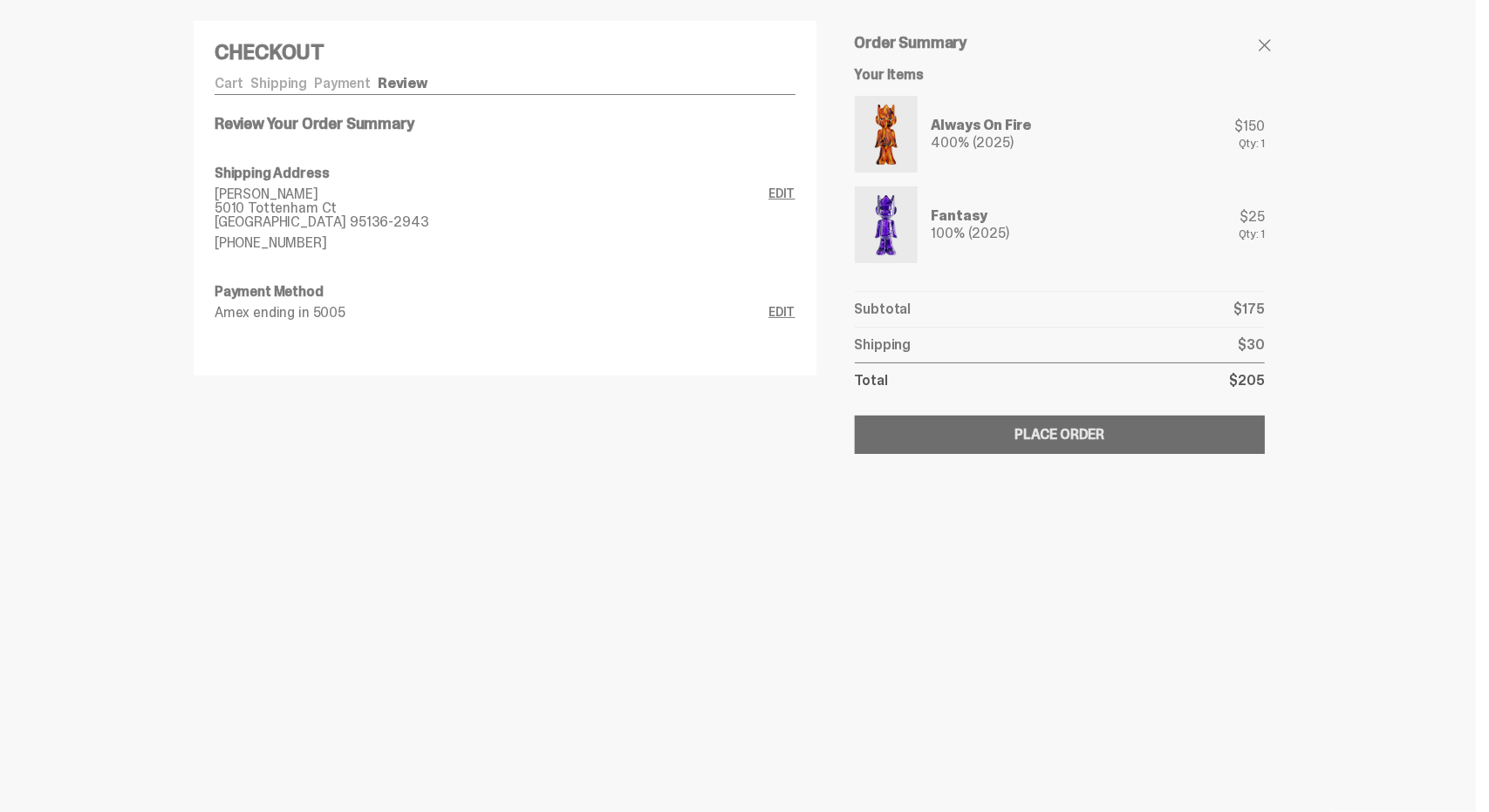
click at [1069, 428] on div "Place Order" at bounding box center [1059, 435] width 90 height 14
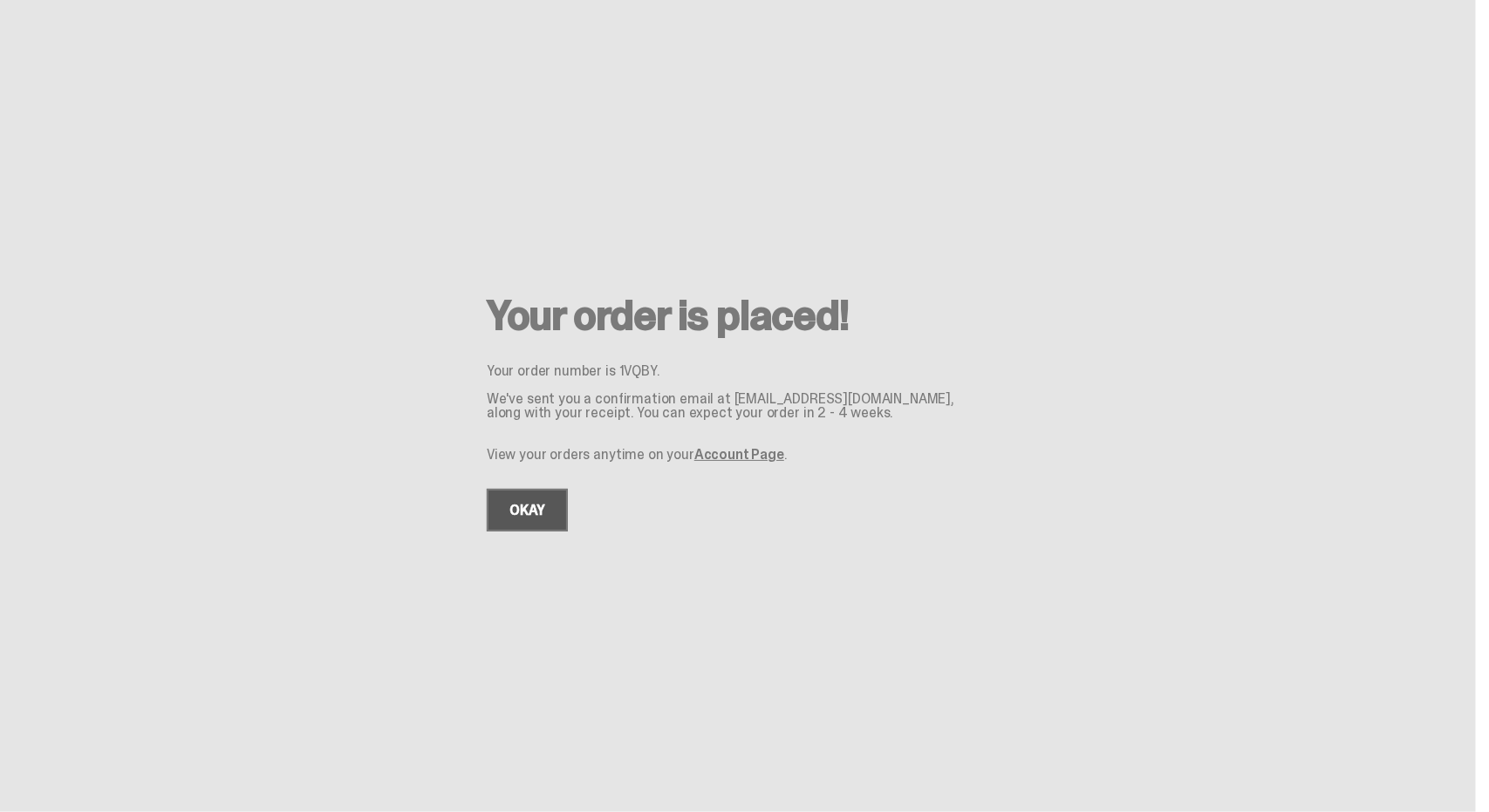
click at [514, 503] on link "OKAY" at bounding box center [528, 510] width 81 height 43
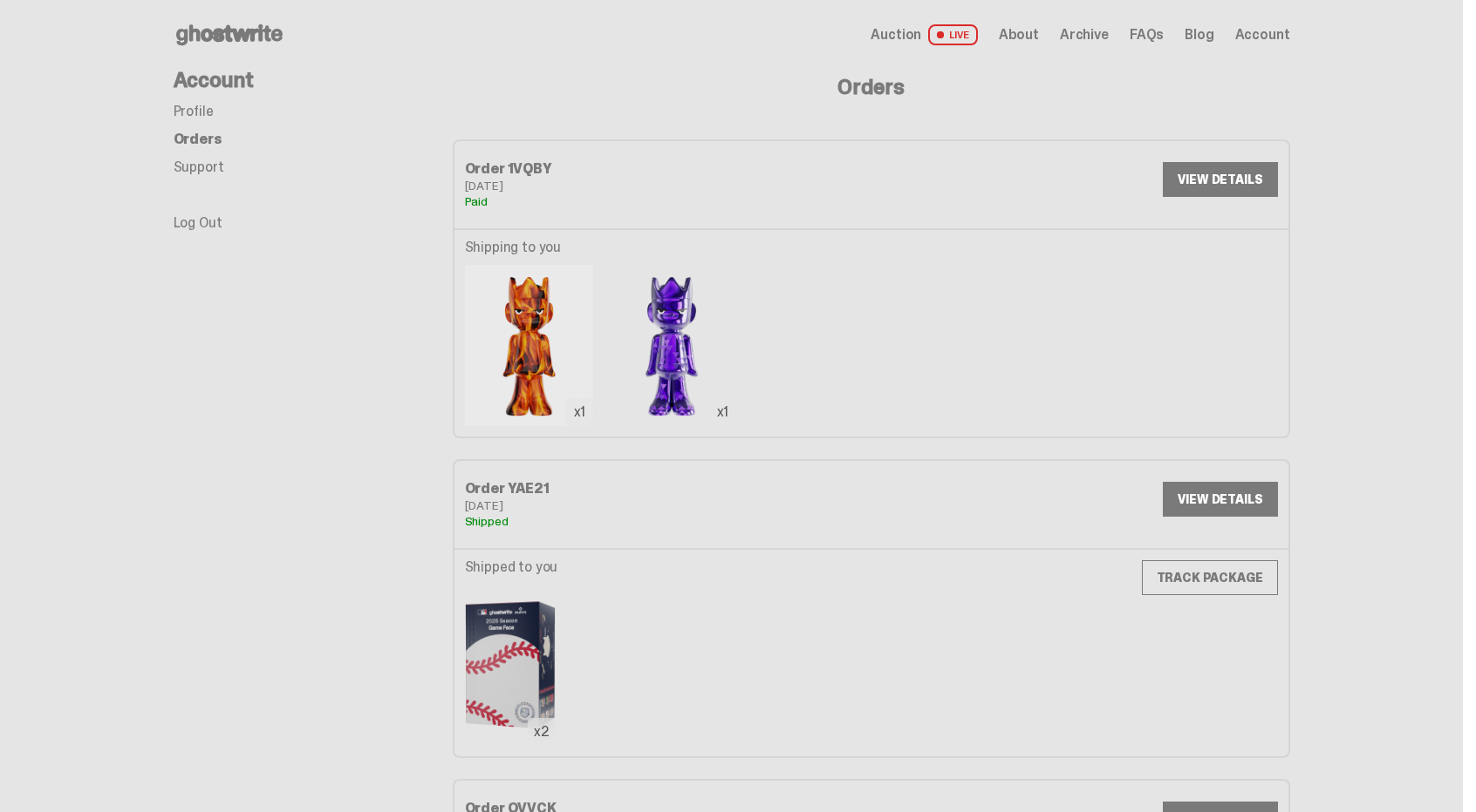
click at [248, 34] on use at bounding box center [229, 35] width 106 height 21
